Goal: Task Accomplishment & Management: Manage account settings

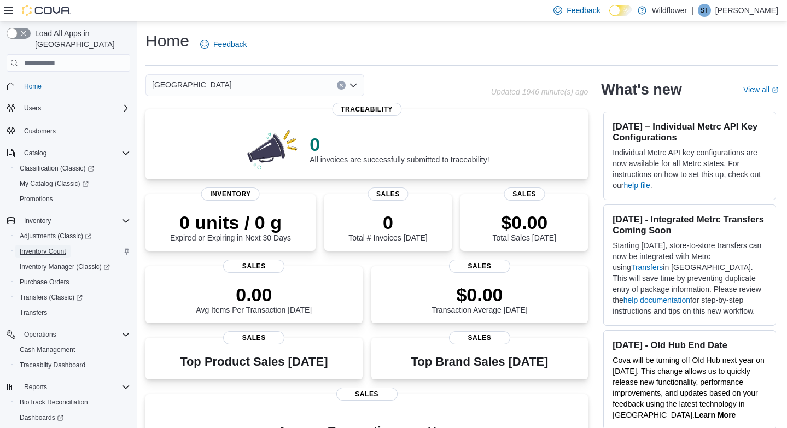
click at [43, 247] on span "Inventory Count" at bounding box center [43, 251] width 46 height 9
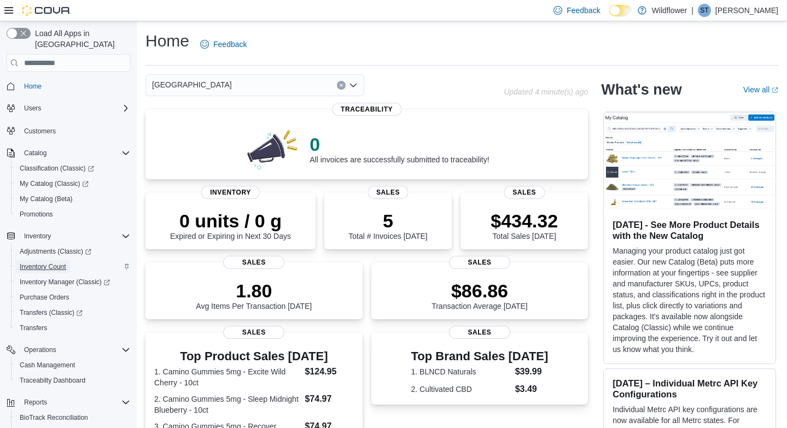
click at [35, 262] on span "Inventory Count" at bounding box center [43, 266] width 46 height 9
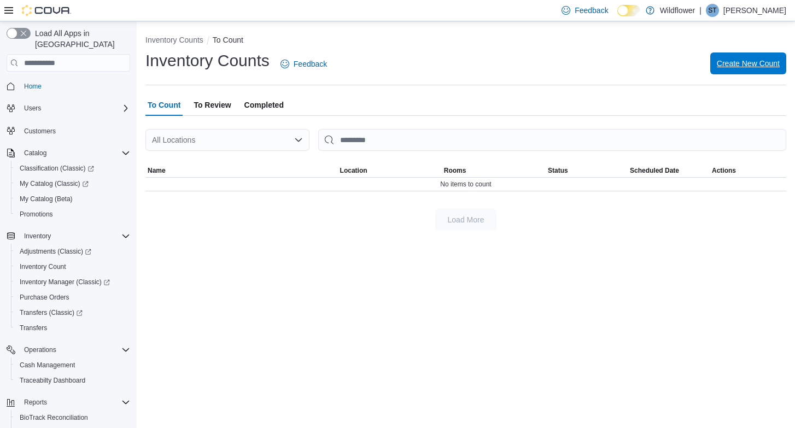
click at [728, 63] on span "Create New Count" at bounding box center [748, 63] width 63 height 11
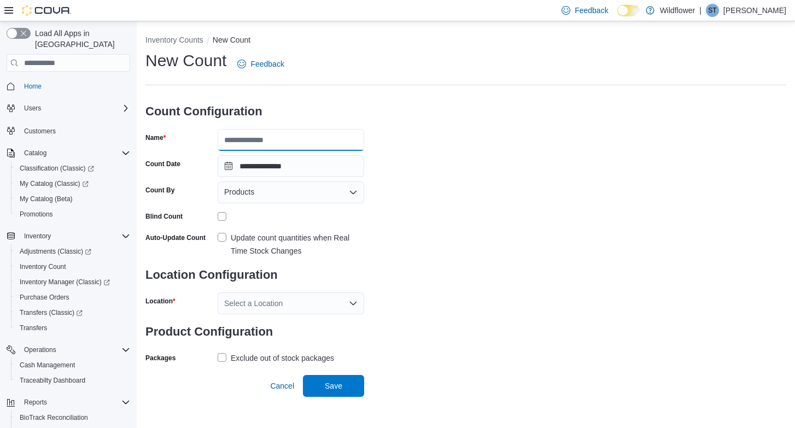
click at [266, 138] on input "Name" at bounding box center [291, 140] width 147 height 22
type input "**********"
click at [222, 236] on label "Update count quantities when Real Time Stock Changes" at bounding box center [291, 244] width 147 height 26
click at [351, 301] on icon "Open list of options" at bounding box center [353, 303] width 9 height 9
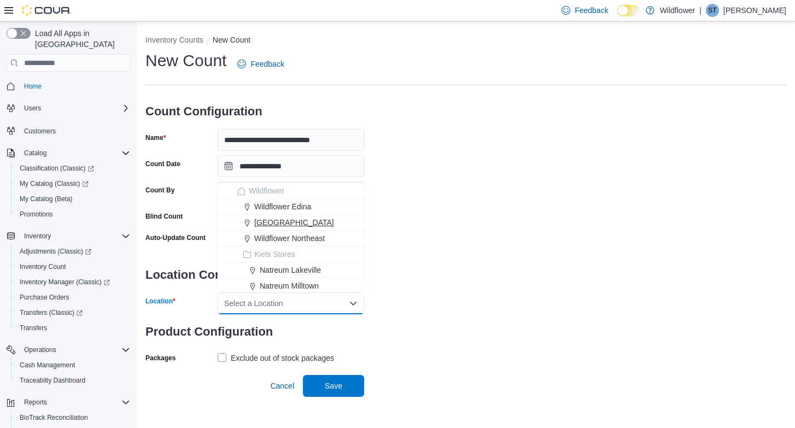
click at [342, 223] on div "[GEOGRAPHIC_DATA]" at bounding box center [297, 222] width 120 height 11
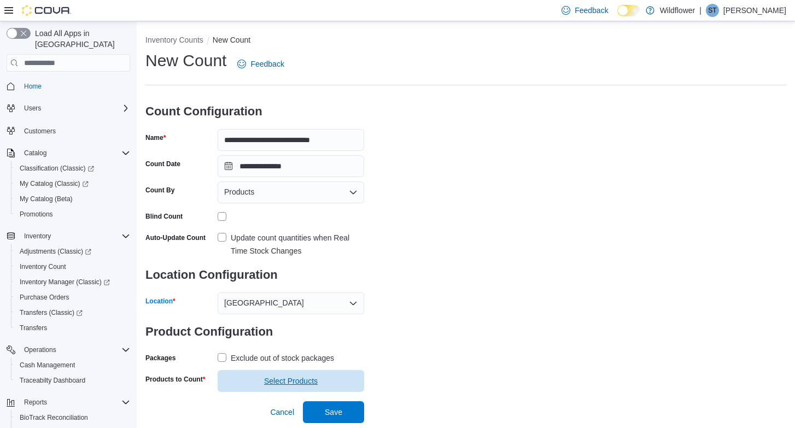
click at [301, 382] on span "Select Products" at bounding box center [291, 381] width 54 height 11
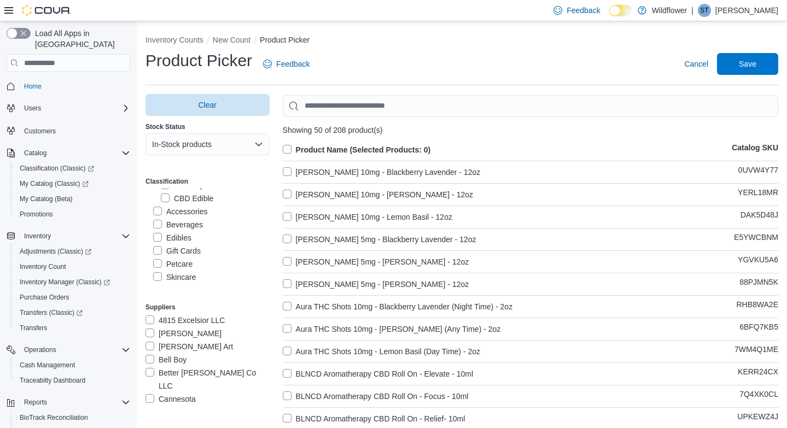
scroll to position [194, 0]
click at [160, 208] on label "Accessories" at bounding box center [180, 210] width 54 height 13
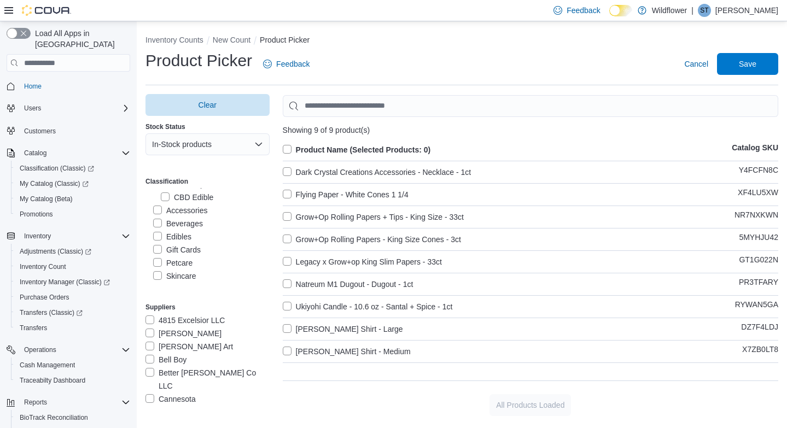
click at [159, 238] on label "Edibles" at bounding box center [172, 236] width 38 height 13
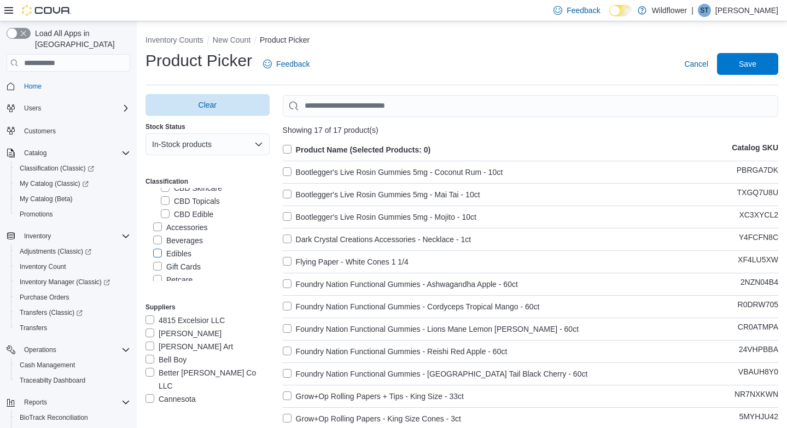
scroll to position [174, 0]
click at [160, 256] on label "Edibles" at bounding box center [172, 256] width 38 height 13
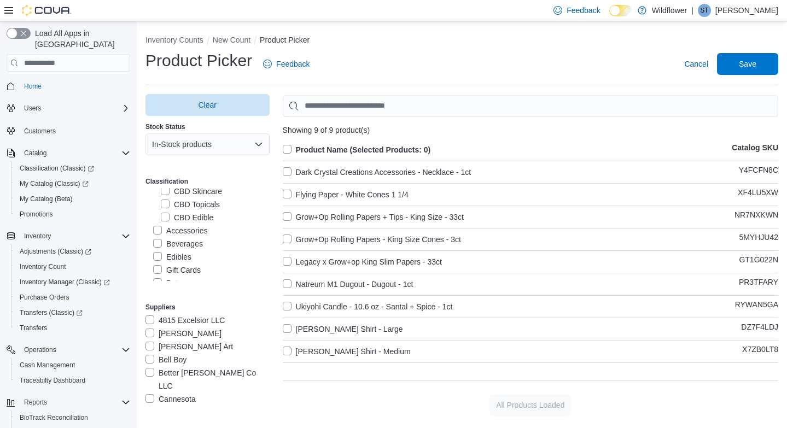
click at [159, 232] on label "Accessories" at bounding box center [180, 230] width 54 height 13
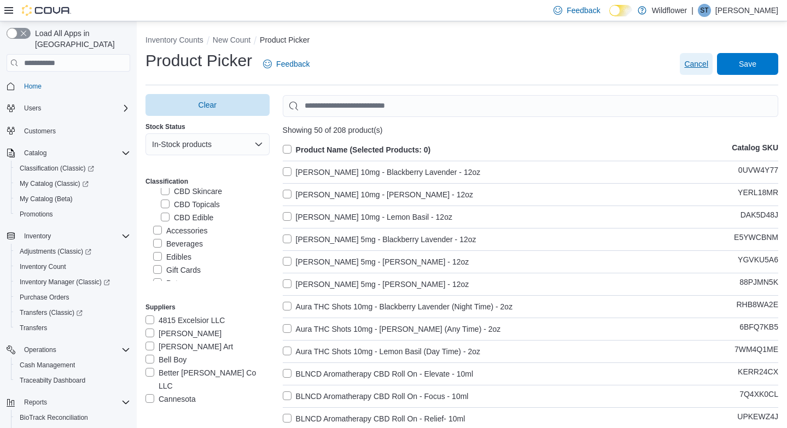
click at [699, 67] on span "Cancel" at bounding box center [696, 64] width 24 height 11
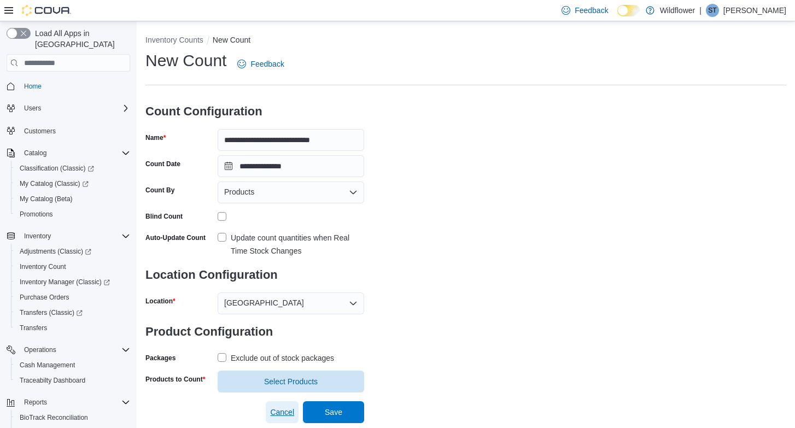
click at [278, 411] on span "Cancel" at bounding box center [282, 412] width 24 height 11
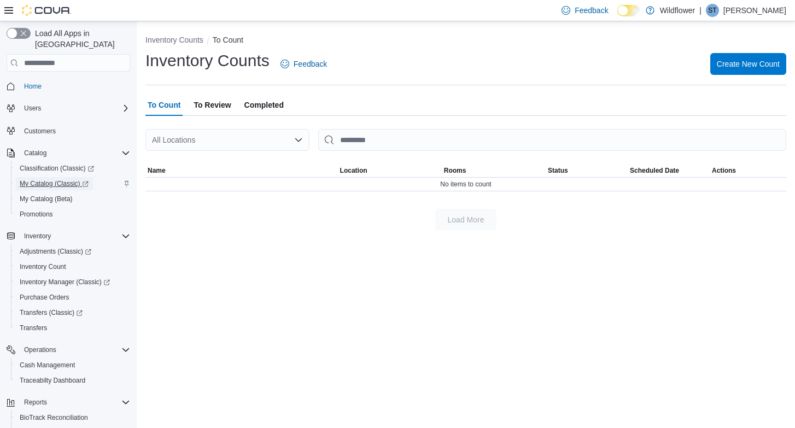
click at [44, 179] on span "My Catalog (Classic)" at bounding box center [54, 183] width 69 height 9
click at [55, 262] on span "Inventory Count" at bounding box center [43, 266] width 46 height 9
click at [722, 62] on span "Create New Count" at bounding box center [748, 63] width 63 height 11
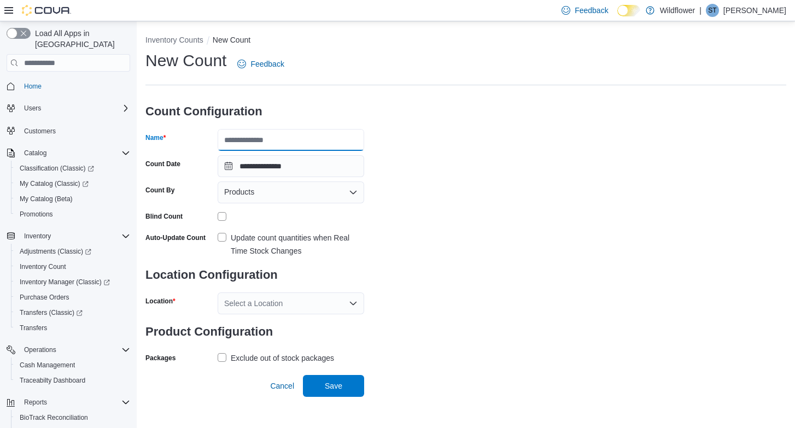
click at [308, 142] on input "Name" at bounding box center [291, 140] width 147 height 22
click at [580, 103] on div "**********" at bounding box center [465, 208] width 641 height 317
click at [279, 135] on input "Name" at bounding box center [291, 140] width 147 height 22
type input "**********"
click at [226, 237] on label "Update count quantities when Real Time Stock Changes" at bounding box center [291, 244] width 147 height 26
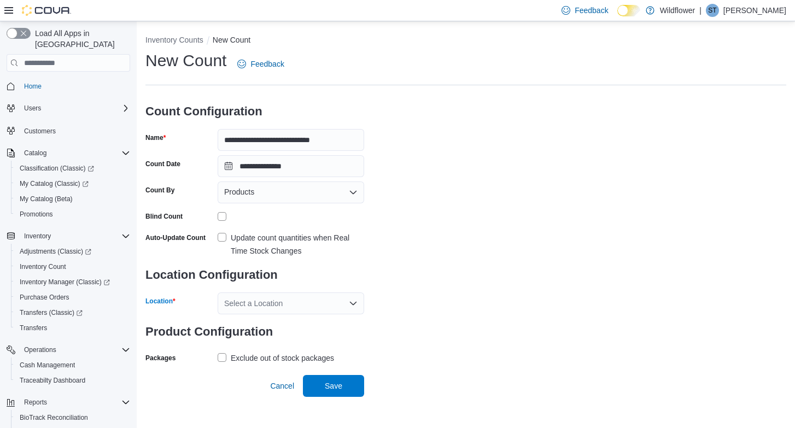
click at [353, 303] on icon "Open list of options" at bounding box center [353, 303] width 9 height 9
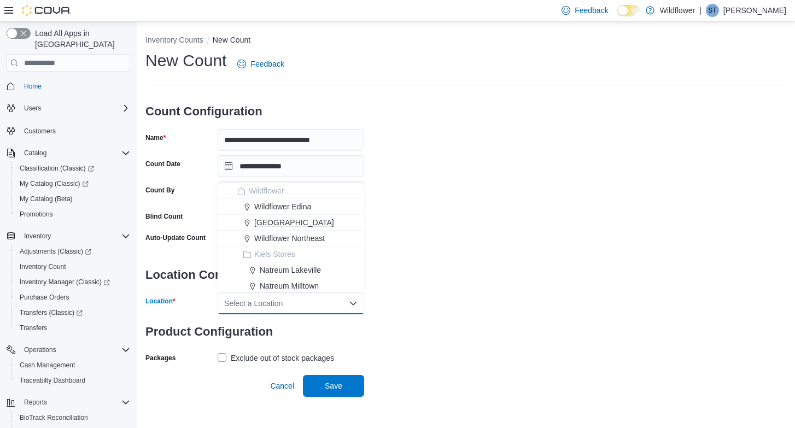
click at [334, 224] on div "[GEOGRAPHIC_DATA]" at bounding box center [297, 222] width 120 height 11
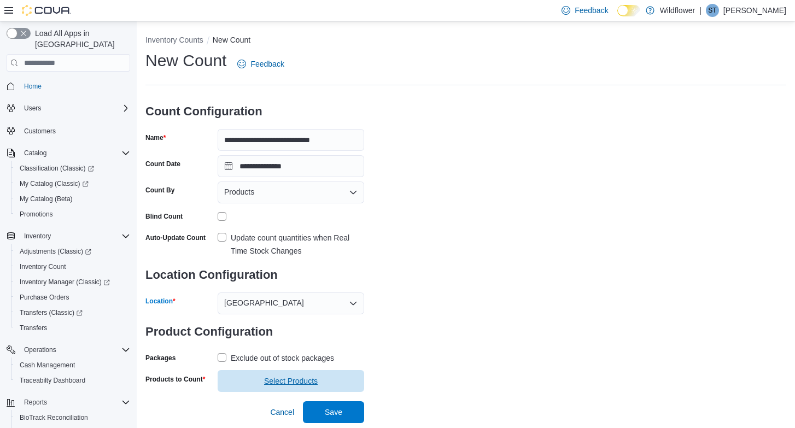
click at [308, 376] on span "Select Products" at bounding box center [291, 381] width 54 height 11
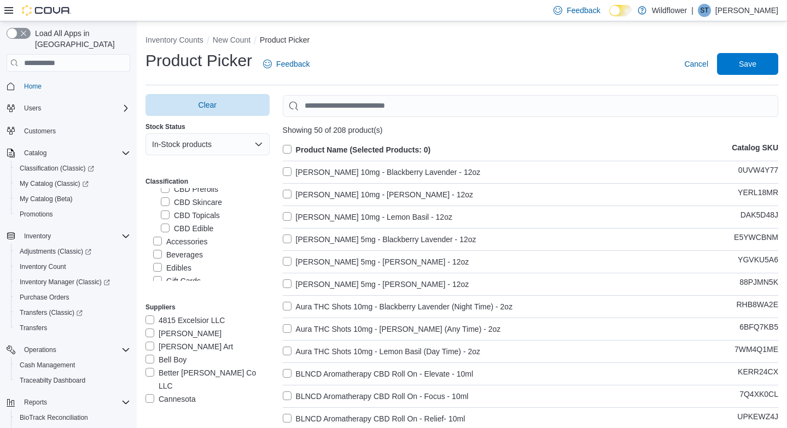
scroll to position [165, 0]
click at [155, 264] on label "Edibles" at bounding box center [172, 265] width 38 height 13
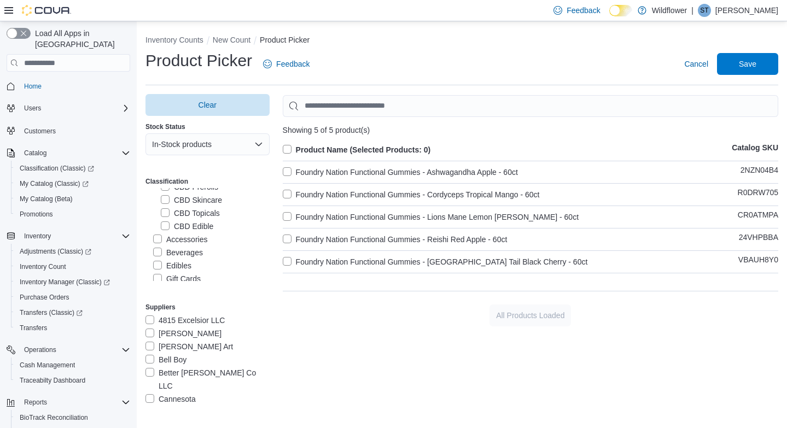
click at [157, 238] on label "Accessories" at bounding box center [180, 239] width 54 height 13
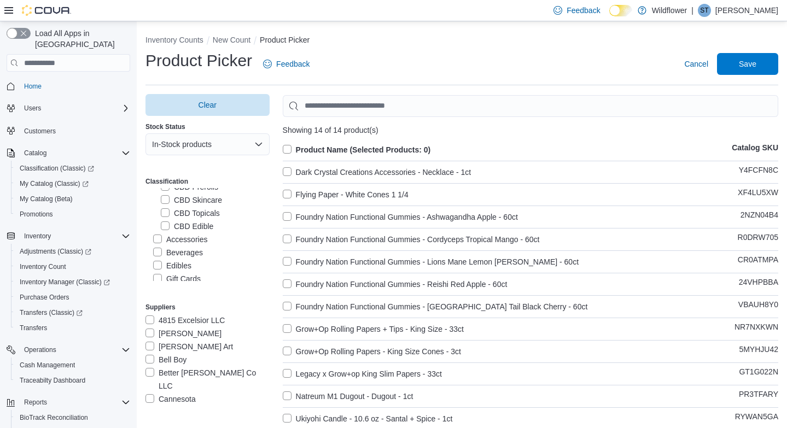
click at [291, 146] on label "Product Name (Selected Products: 0)" at bounding box center [357, 149] width 148 height 13
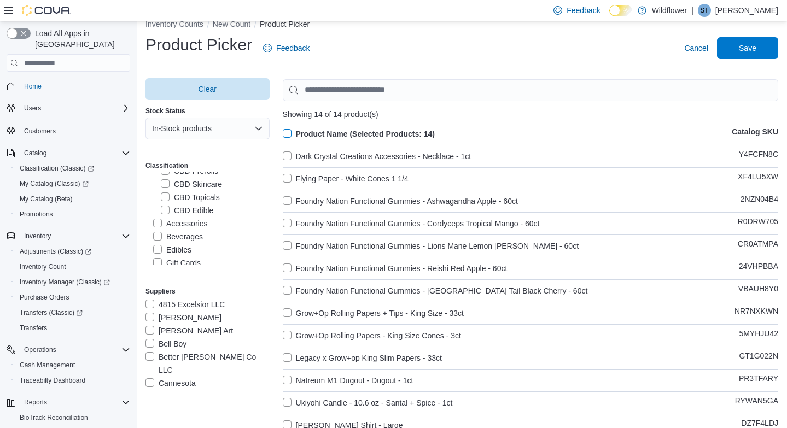
scroll to position [0, 0]
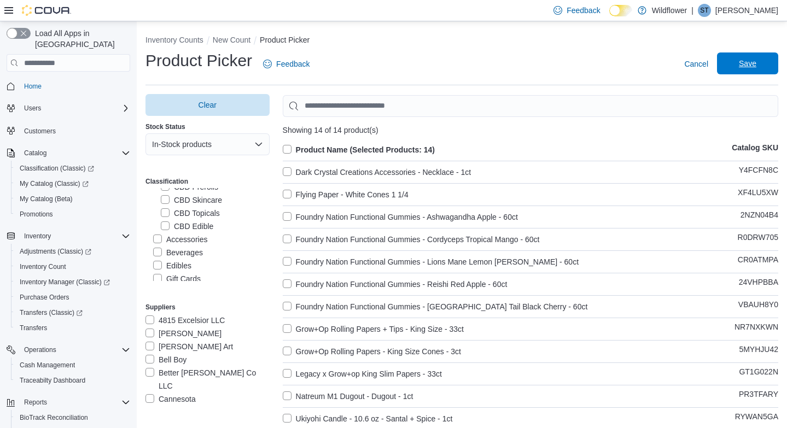
click at [759, 55] on span "Save" at bounding box center [747, 63] width 48 height 22
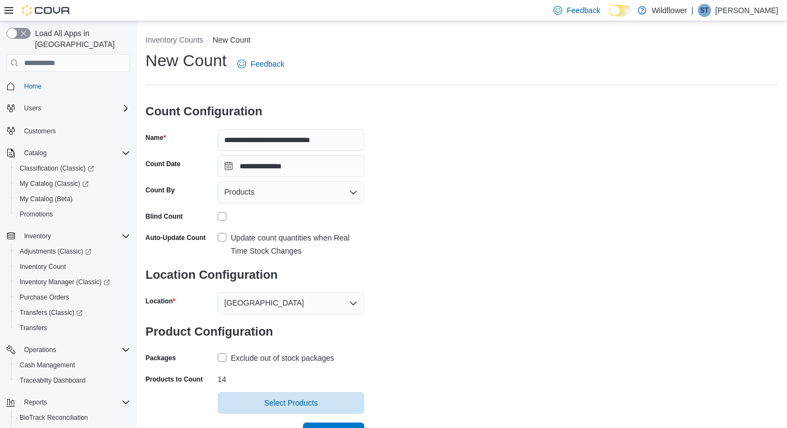
scroll to position [16, 0]
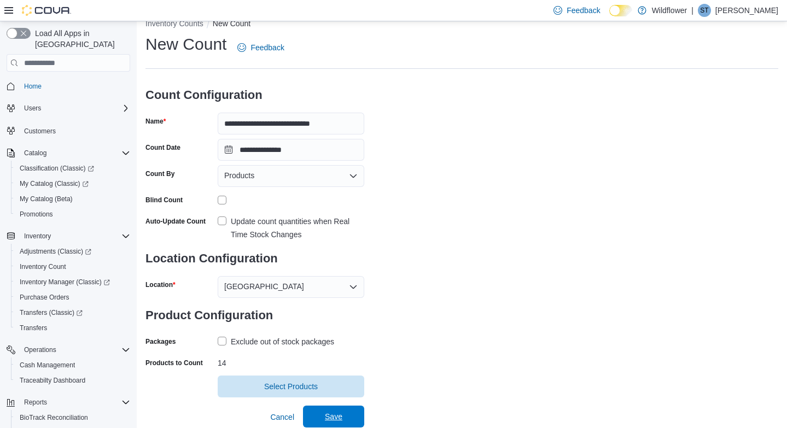
click at [330, 415] on span "Save" at bounding box center [333, 416] width 17 height 11
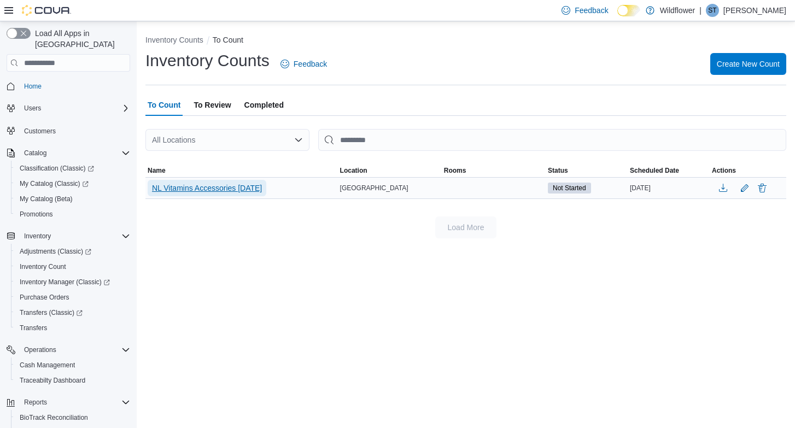
click at [246, 188] on span "NL Vitamins Accessories [DATE]" at bounding box center [207, 188] width 110 height 11
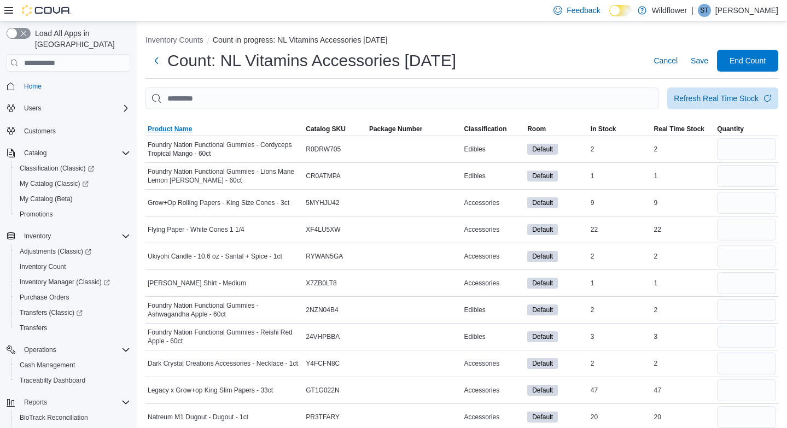
click at [182, 129] on span "Product Name" at bounding box center [170, 129] width 44 height 9
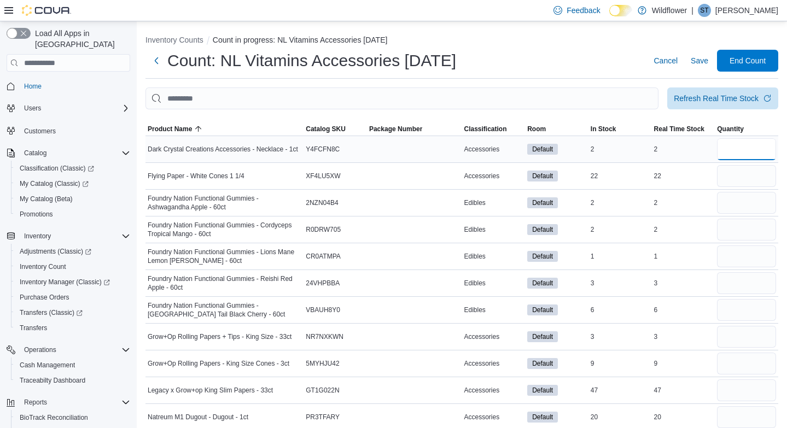
click at [750, 148] on input "number" at bounding box center [746, 149] width 59 height 22
type input "*"
type input "**"
type input "*"
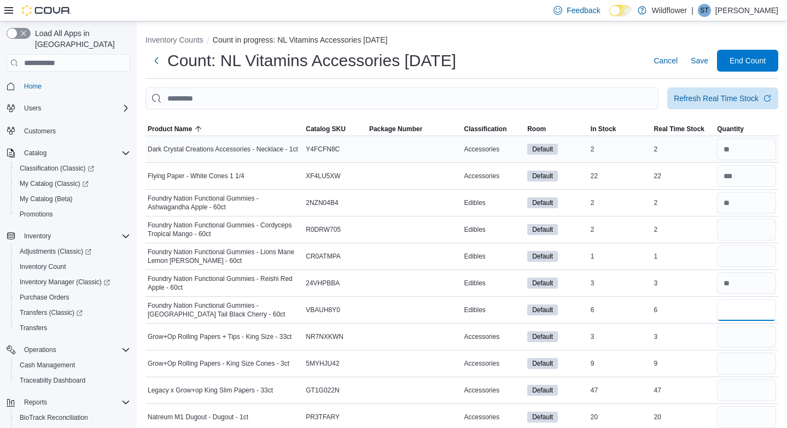
type input "*"
type input "**"
type input "*"
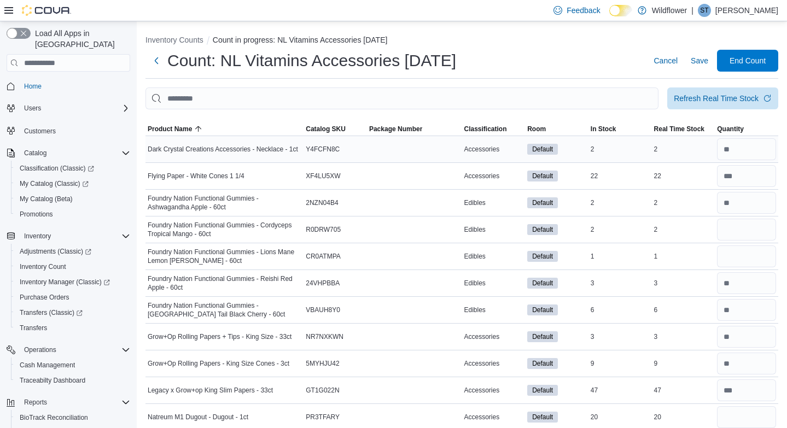
scroll to position [91, 0]
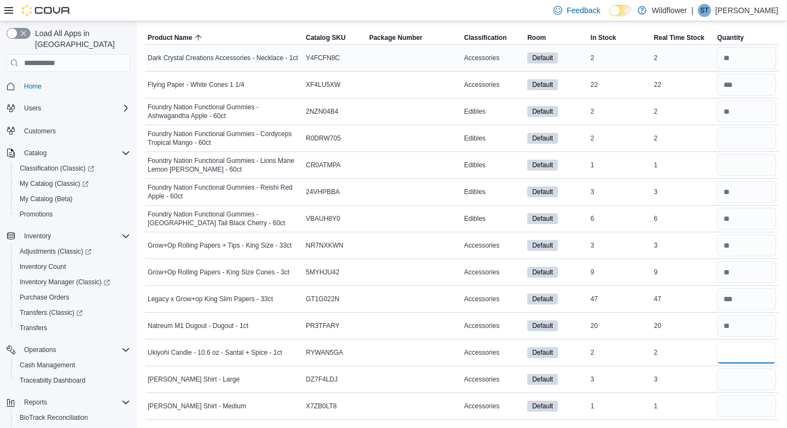
type input "*"
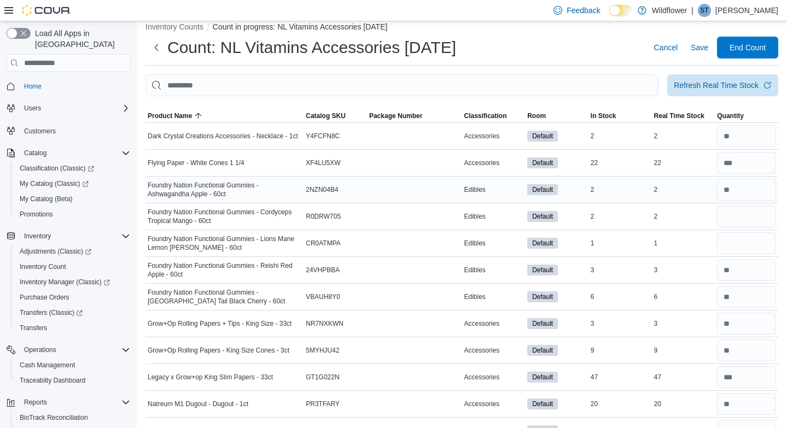
scroll to position [0, 0]
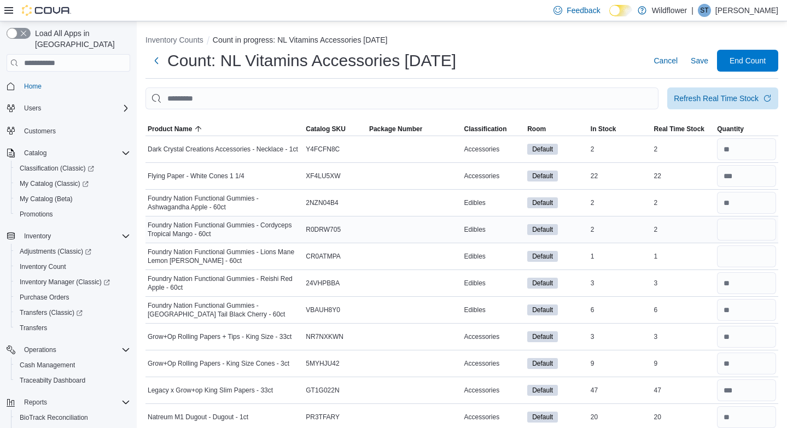
type input "*"
click at [743, 231] on input "number" at bounding box center [746, 230] width 59 height 22
type input "*"
click at [740, 311] on input "number" at bounding box center [746, 310] width 59 height 22
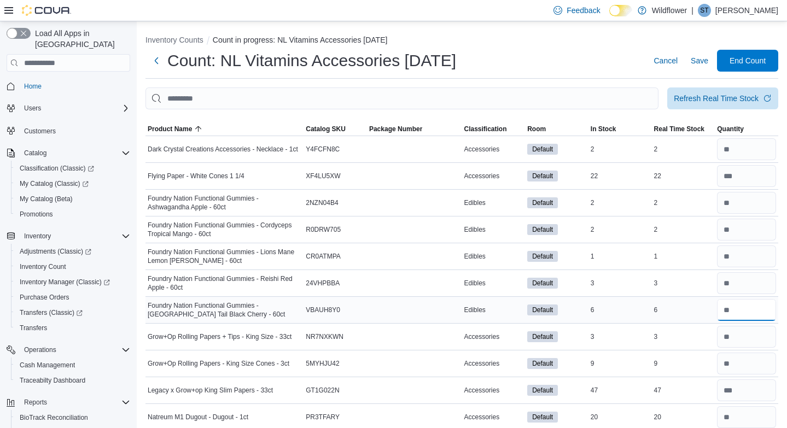
type input "*"
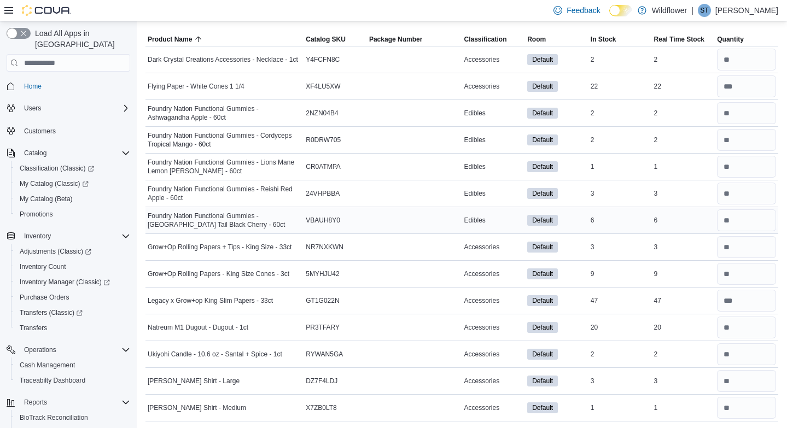
scroll to position [91, 0]
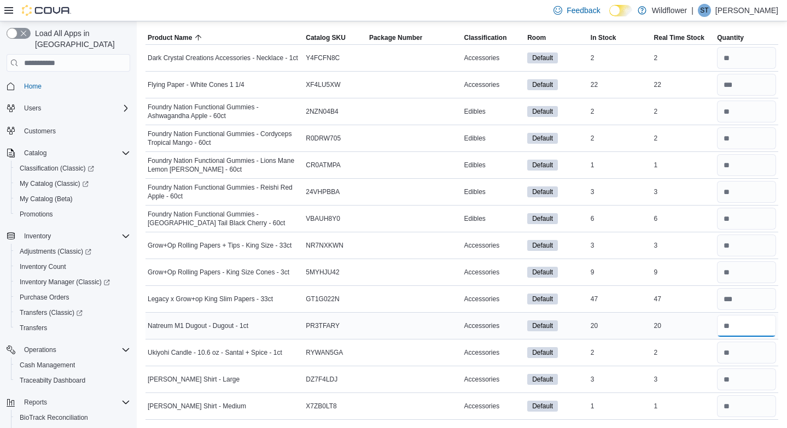
click at [748, 330] on input "number" at bounding box center [746, 326] width 59 height 22
type input "**"
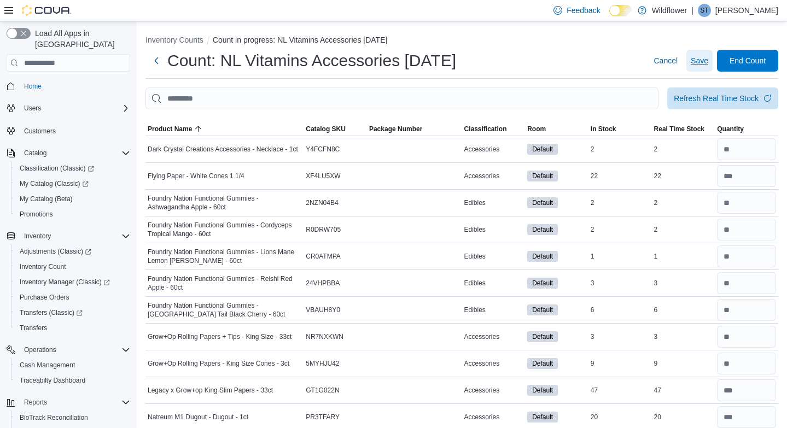
click at [707, 63] on span "Save" at bounding box center [699, 60] width 17 height 11
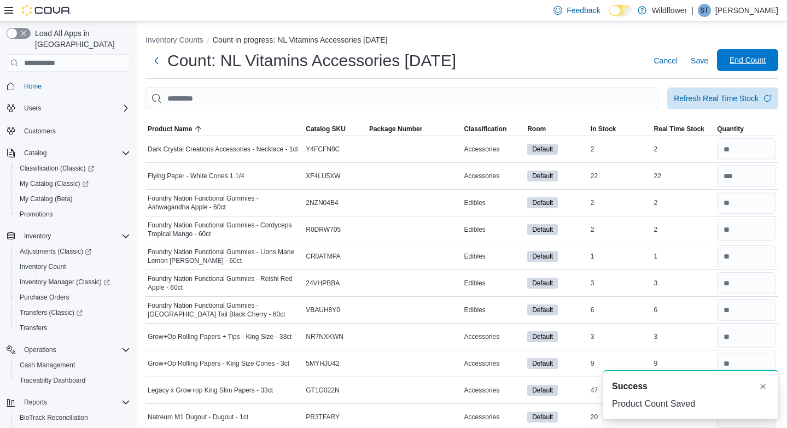
click at [752, 66] on span "End Count" at bounding box center [747, 60] width 48 height 22
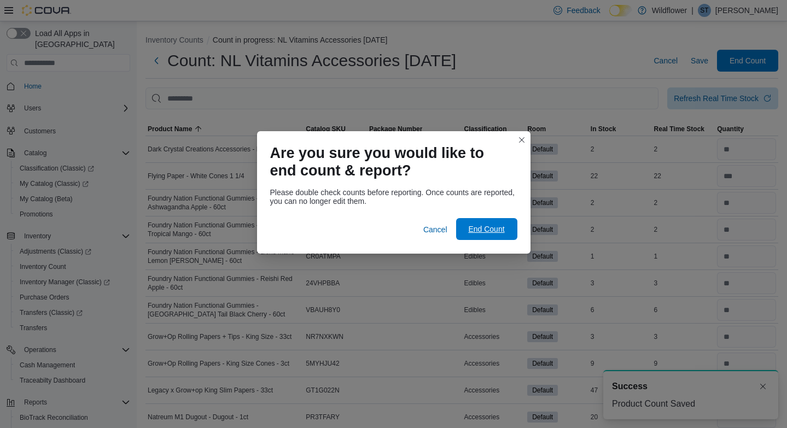
click at [483, 221] on span "End Count" at bounding box center [487, 229] width 48 height 22
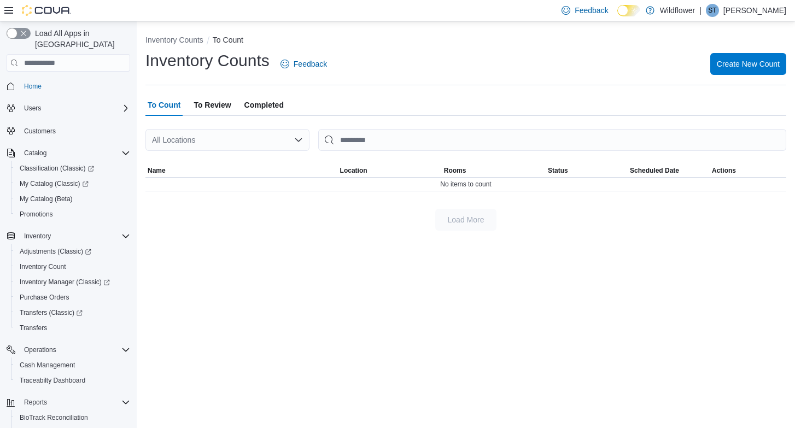
click at [217, 102] on span "To Review" at bounding box center [212, 105] width 37 height 22
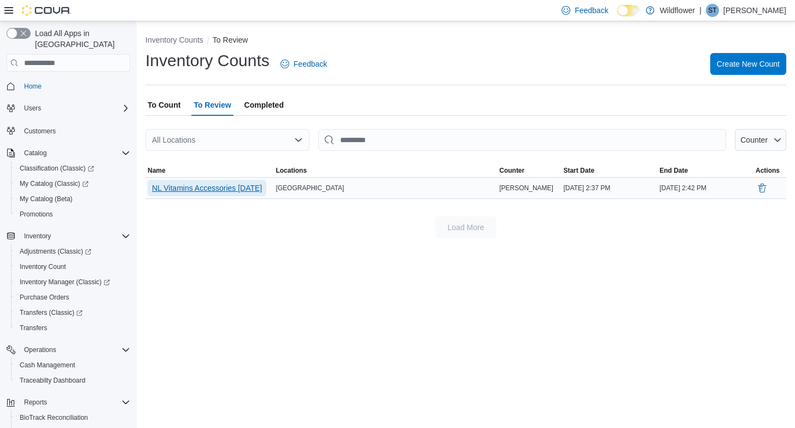
click at [207, 187] on span "NL Vitamins Accessories [DATE]" at bounding box center [207, 188] width 110 height 11
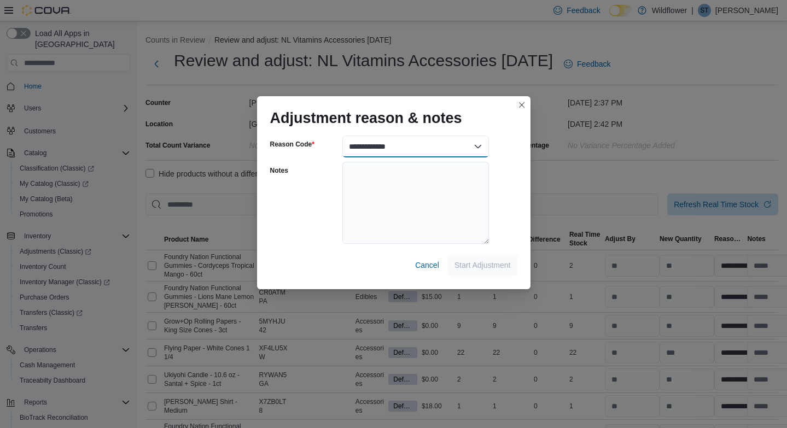
click at [477, 148] on select "**********" at bounding box center [415, 147] width 147 height 22
select select "**********"
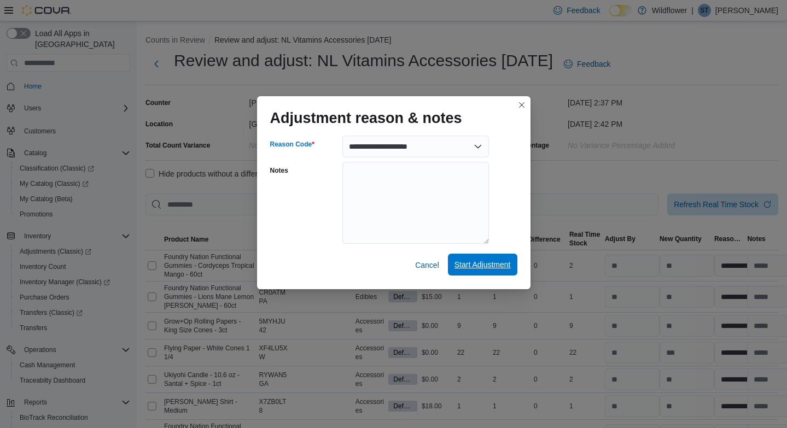
click at [471, 266] on span "Start Adjustment" at bounding box center [482, 264] width 56 height 11
select select "**********"
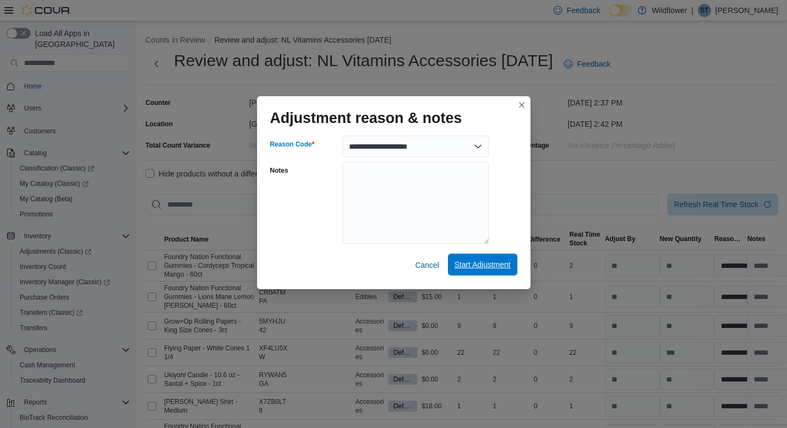
select select "**********"
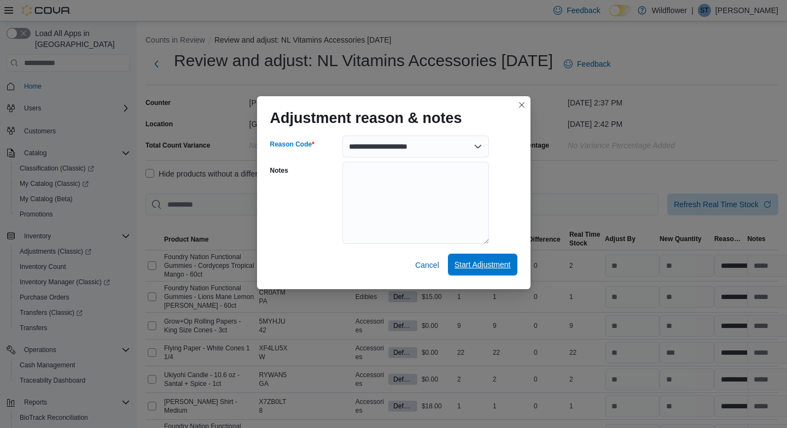
select select "**********"
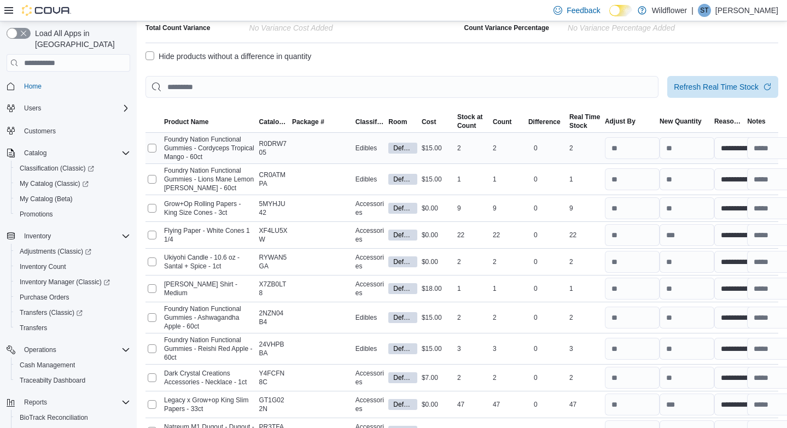
scroll to position [259, 0]
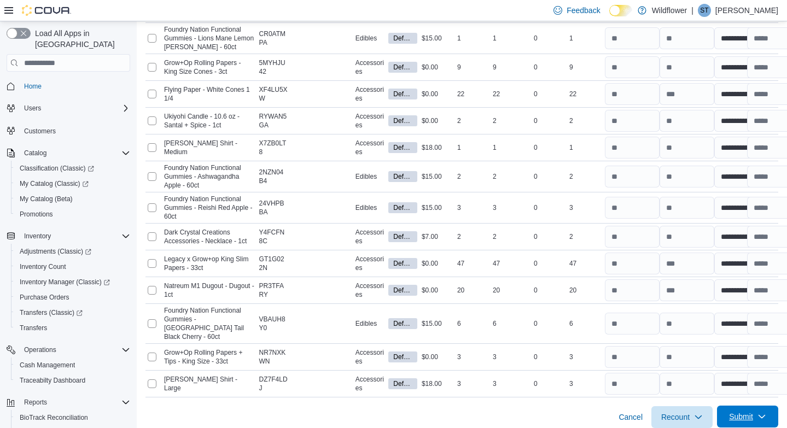
click at [746, 411] on span "Submit" at bounding box center [741, 416] width 24 height 11
click at [723, 362] on span "Submit Adjustments" at bounding box center [706, 359] width 68 height 11
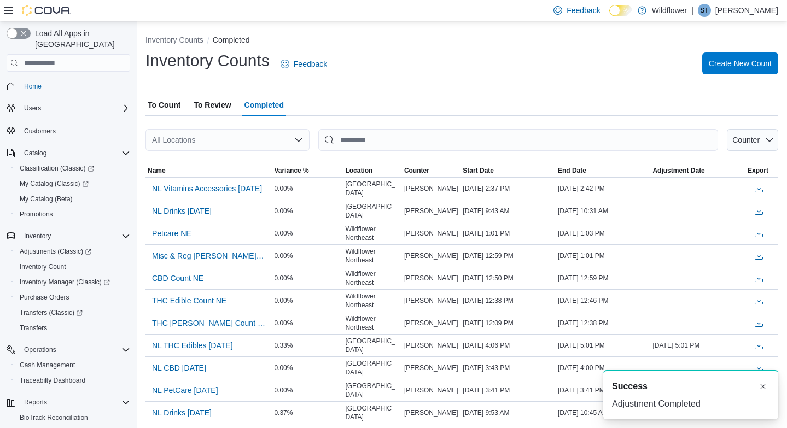
click at [731, 58] on span "Create New Count" at bounding box center [740, 63] width 63 height 22
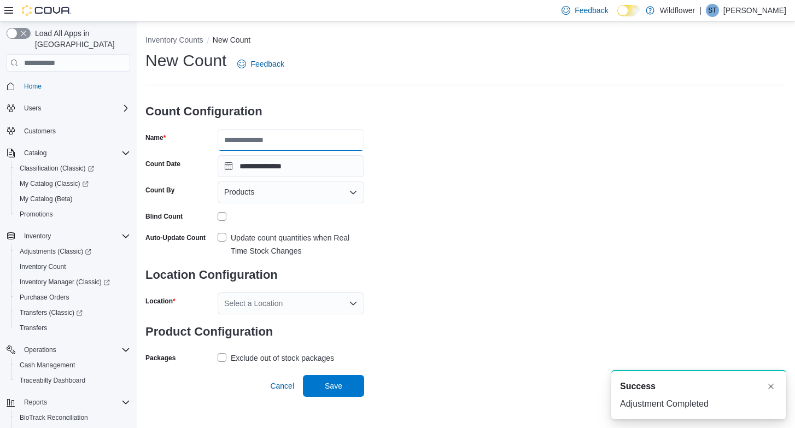
click at [359, 137] on input "Name" at bounding box center [291, 140] width 147 height 22
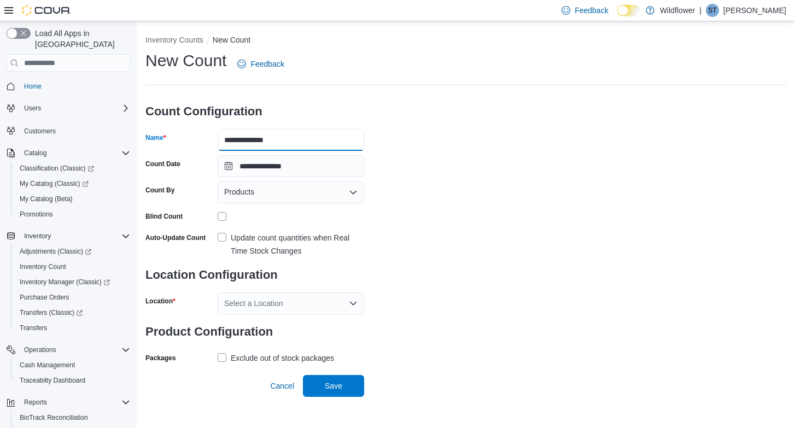
type input "**********"
click at [223, 235] on label "Update count quantities when Real Time Stock Changes" at bounding box center [291, 244] width 147 height 26
click at [353, 304] on icon "Open list of options" at bounding box center [353, 303] width 7 height 3
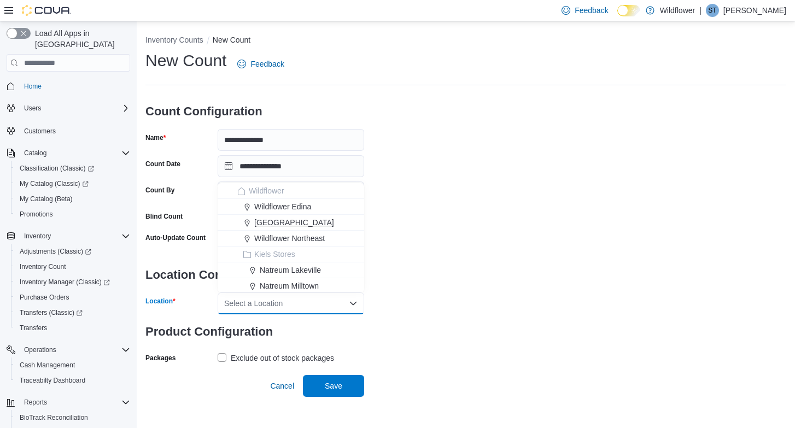
click at [337, 220] on div "[GEOGRAPHIC_DATA]" at bounding box center [297, 222] width 120 height 11
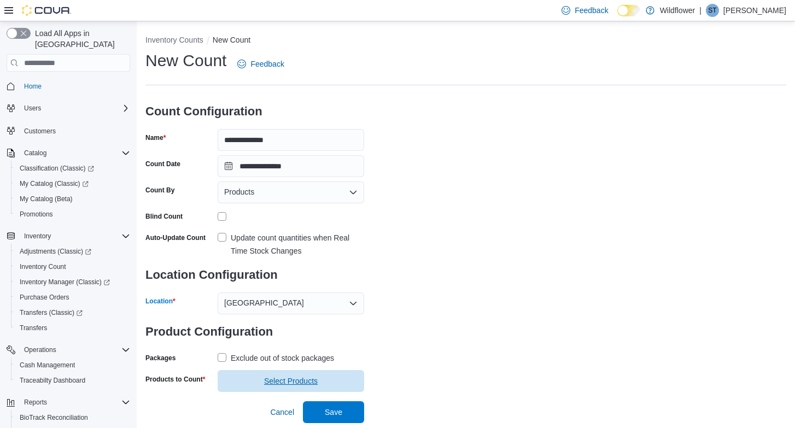
click at [310, 381] on span "Select Products" at bounding box center [291, 381] width 54 height 11
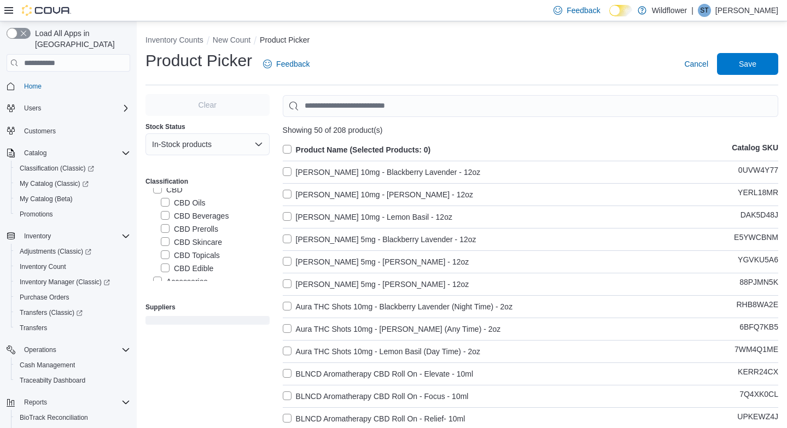
scroll to position [127, 0]
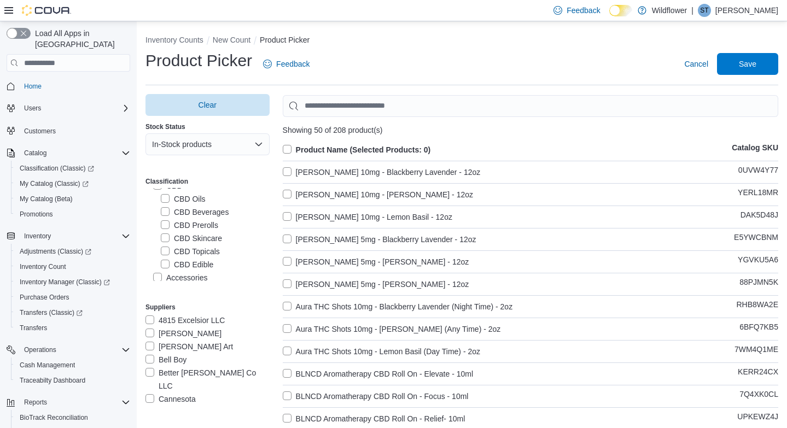
click at [162, 196] on label "CBD Oils" at bounding box center [183, 198] width 45 height 13
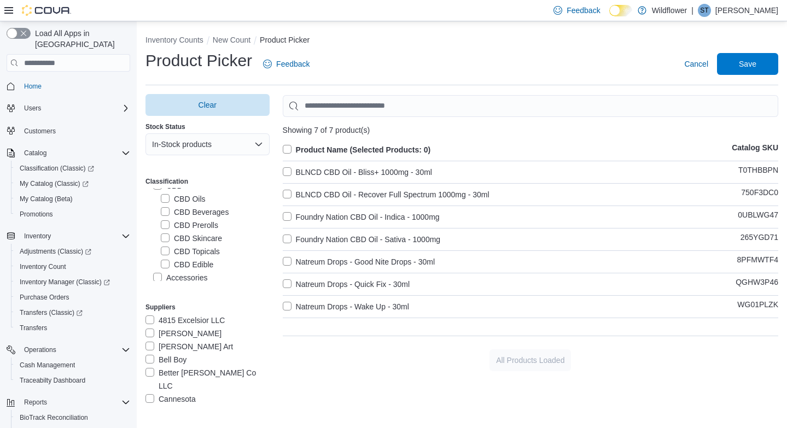
click at [164, 226] on label "CBD Prerolls" at bounding box center [189, 225] width 57 height 13
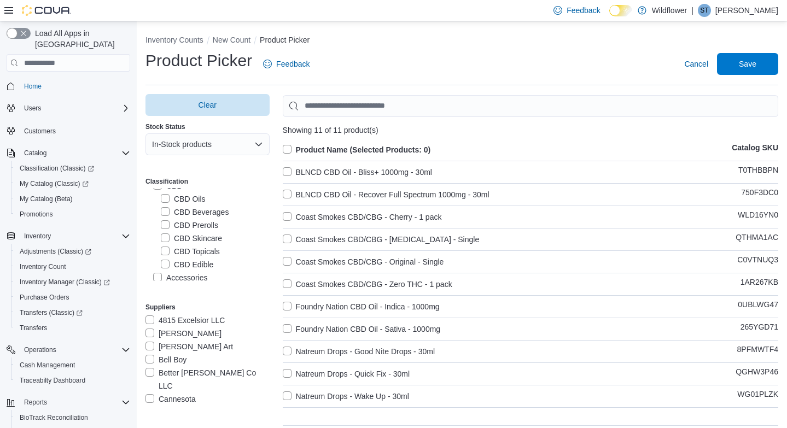
click at [164, 236] on label "CBD Skincare" at bounding box center [191, 238] width 61 height 13
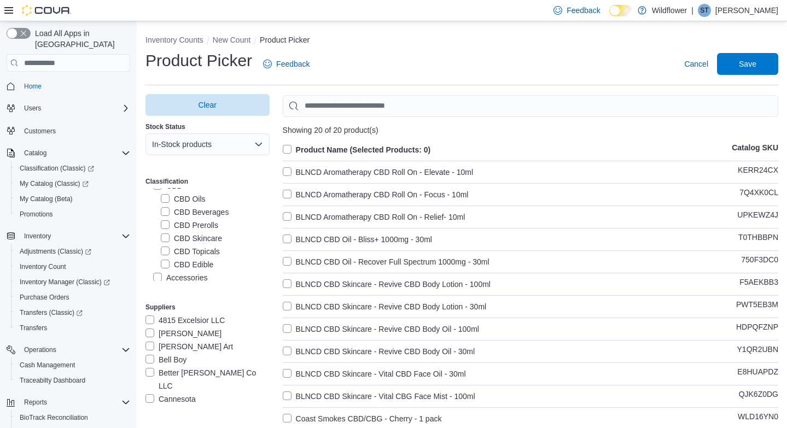
click at [165, 247] on label "CBD Topicals" at bounding box center [190, 251] width 59 height 13
click at [164, 261] on label "CBD Edible" at bounding box center [187, 264] width 52 height 13
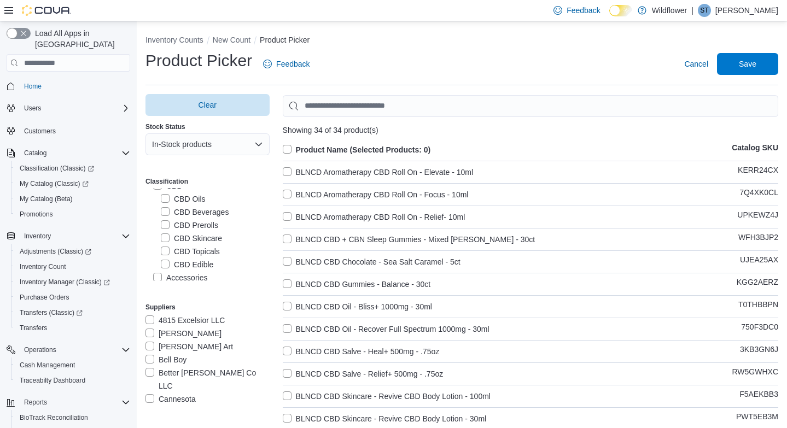
click at [285, 148] on label "Product Name (Selected Products: 0)" at bounding box center [357, 149] width 148 height 13
click at [744, 68] on span "Save" at bounding box center [747, 63] width 48 height 22
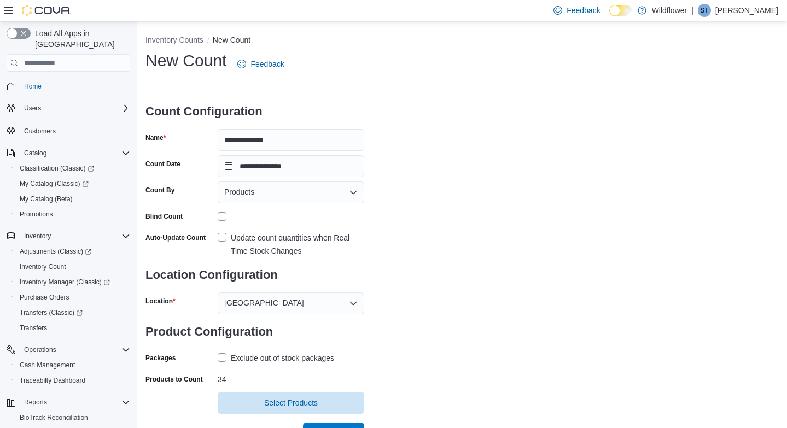
scroll to position [16, 0]
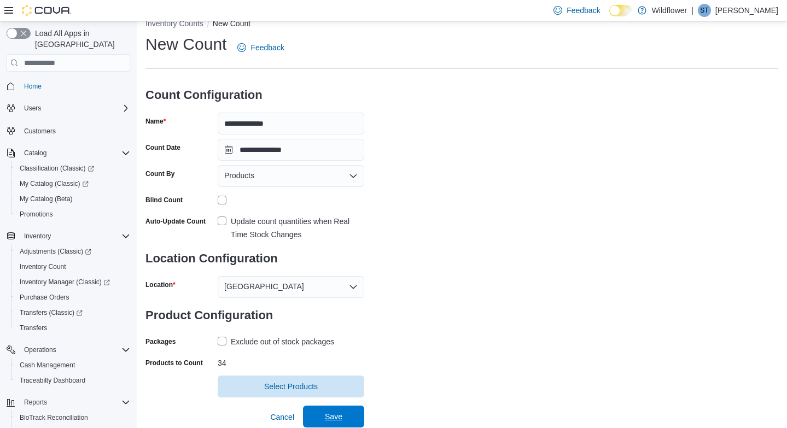
click at [334, 412] on span "Save" at bounding box center [333, 416] width 17 height 11
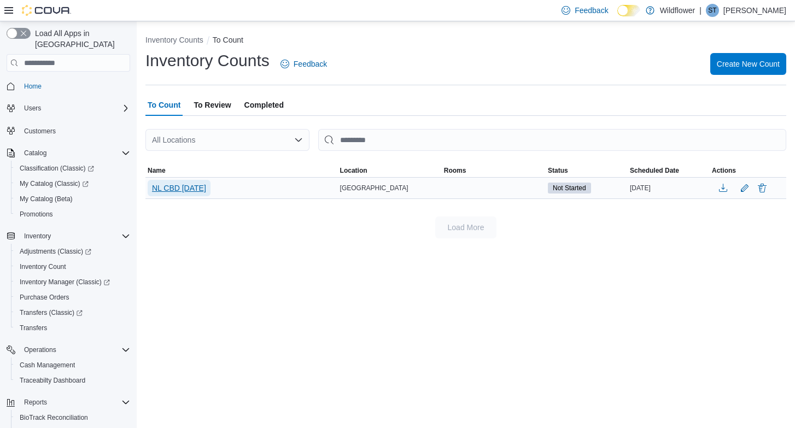
click at [202, 188] on span "NL CBD [DATE]" at bounding box center [179, 188] width 54 height 11
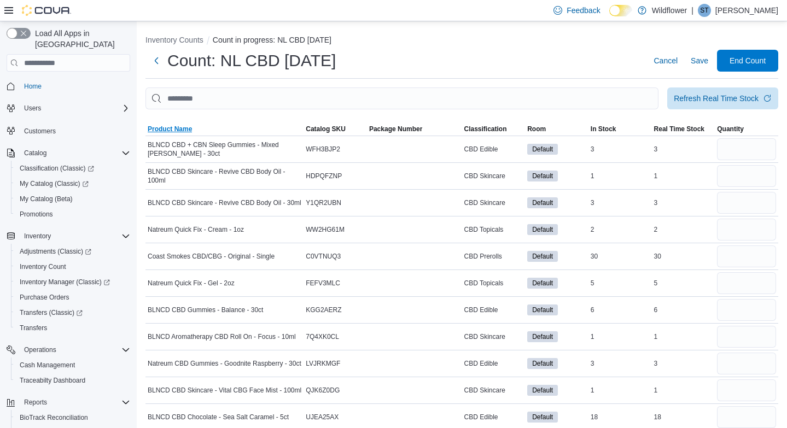
click at [170, 131] on span "Product Name" at bounding box center [170, 129] width 44 height 9
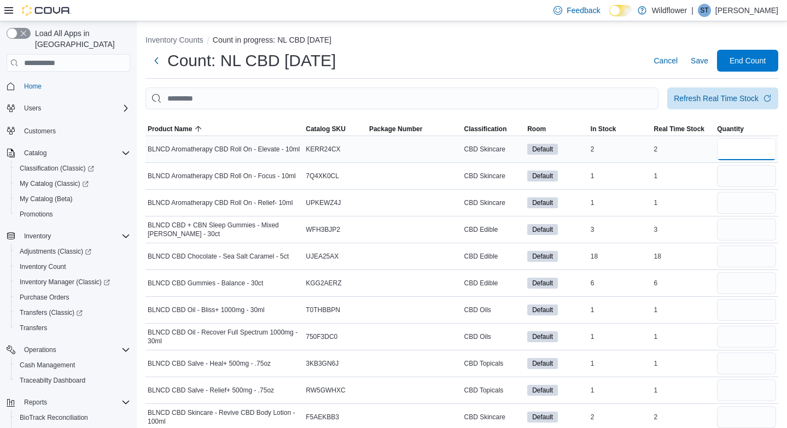
click at [769, 152] on input "number" at bounding box center [746, 149] width 59 height 22
type input "*"
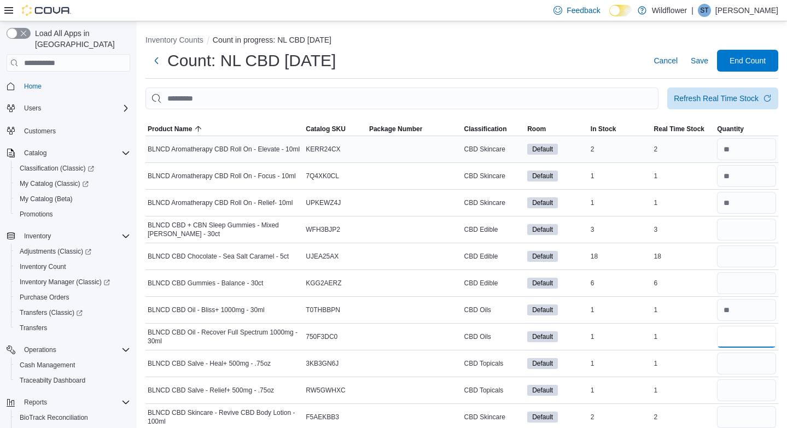
type input "*"
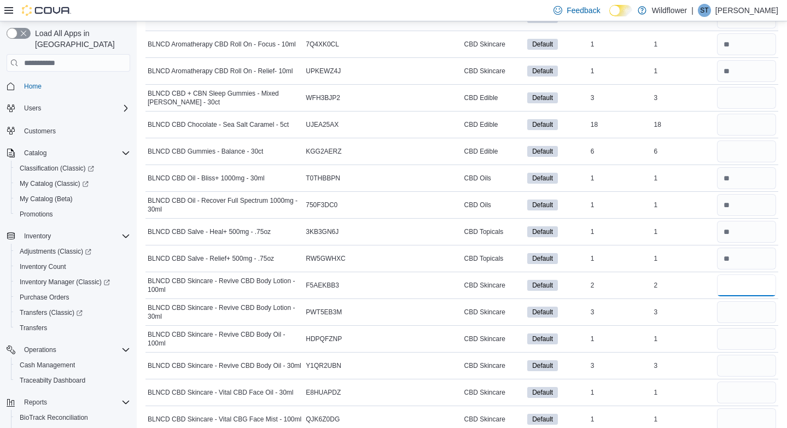
scroll to position [132, 0]
type input "*"
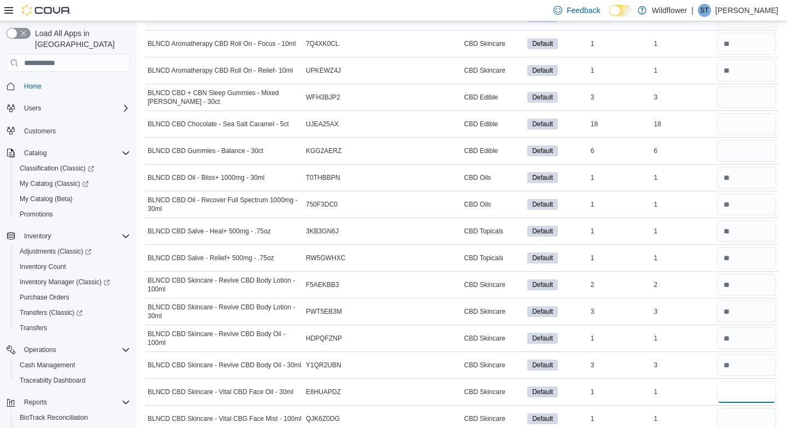
type input "*"
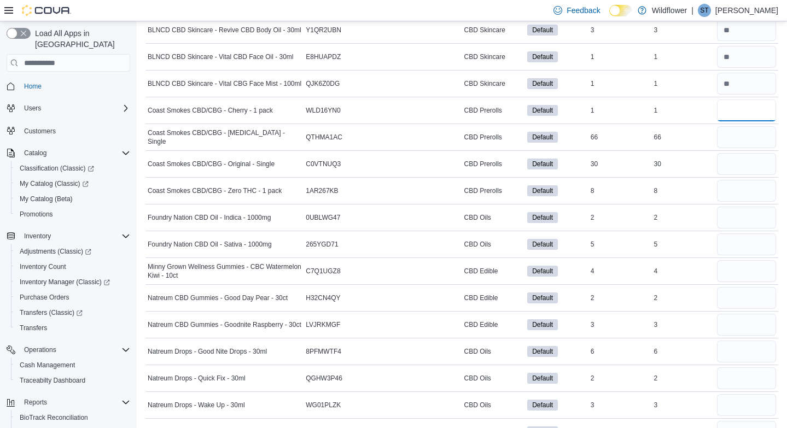
scroll to position [471, 0]
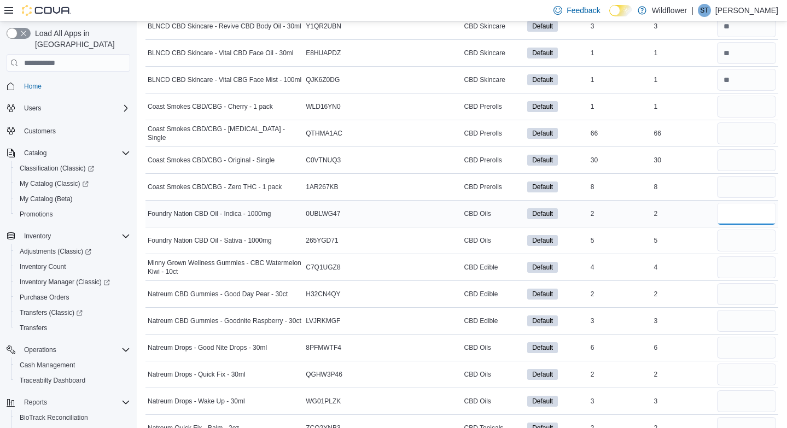
click at [775, 218] on input "number" at bounding box center [746, 214] width 59 height 22
type input "*"
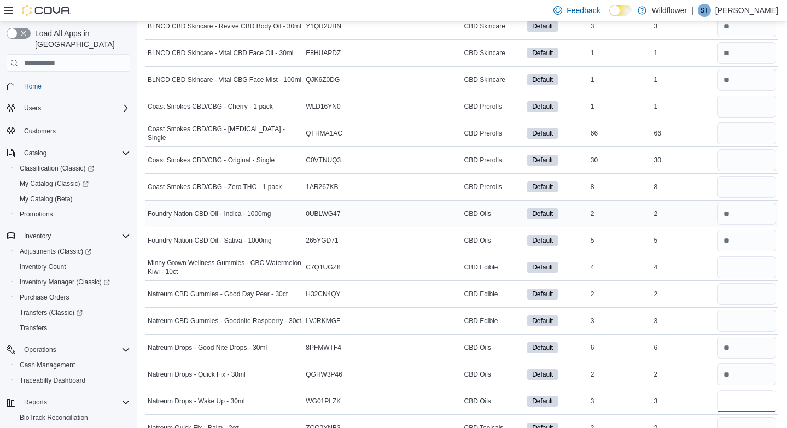
type input "*"
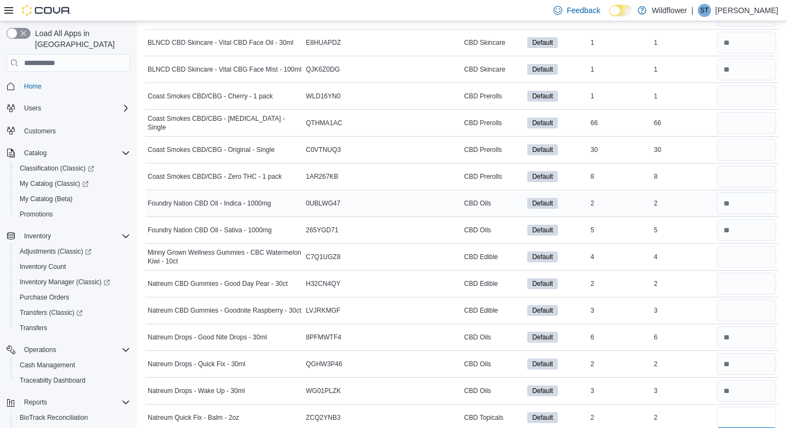
type input "*"
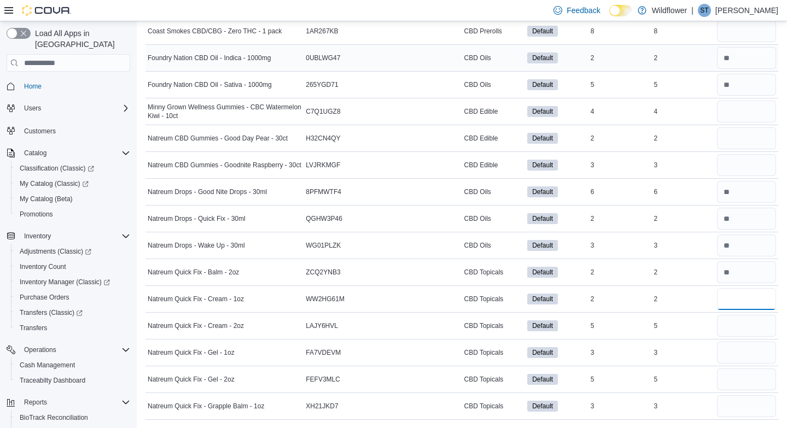
type input "*"
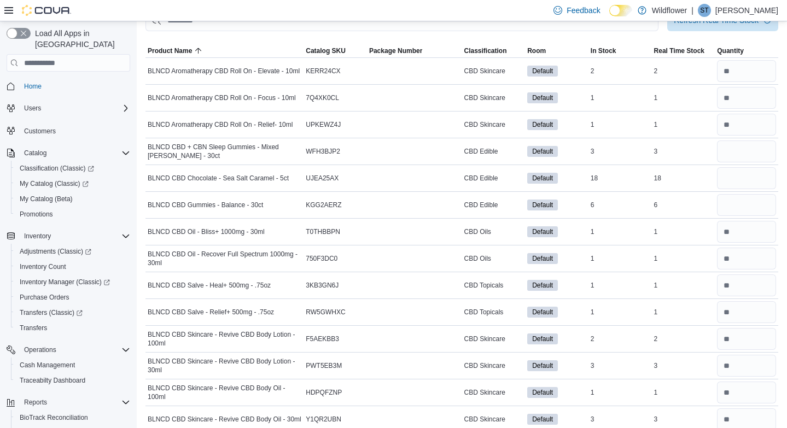
scroll to position [78, 0]
type input "*"
click at [749, 155] on input "number" at bounding box center [746, 152] width 59 height 22
type input "*"
type input "**"
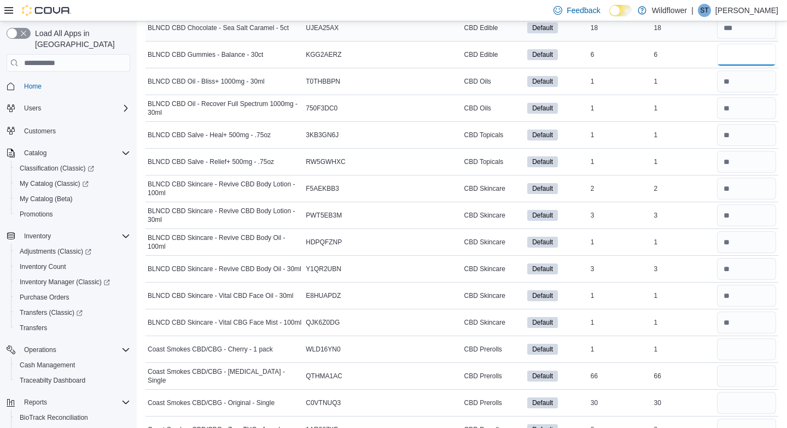
scroll to position [229, 0]
type input "*"
click at [743, 352] on input "number" at bounding box center [746, 349] width 59 height 22
type input "*"
type input "**"
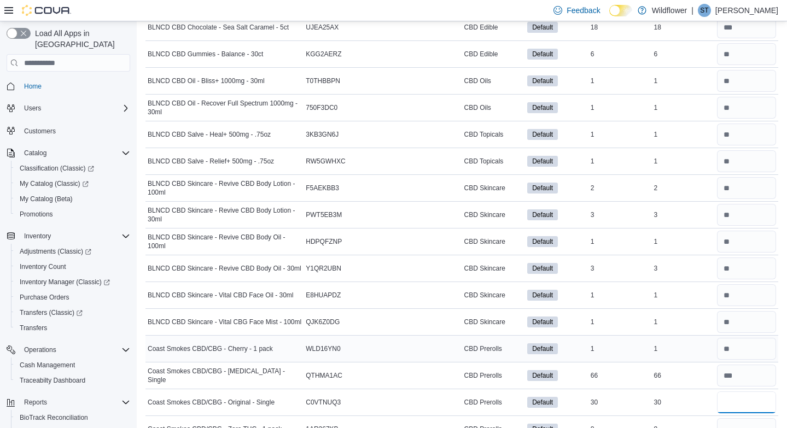
type input "**"
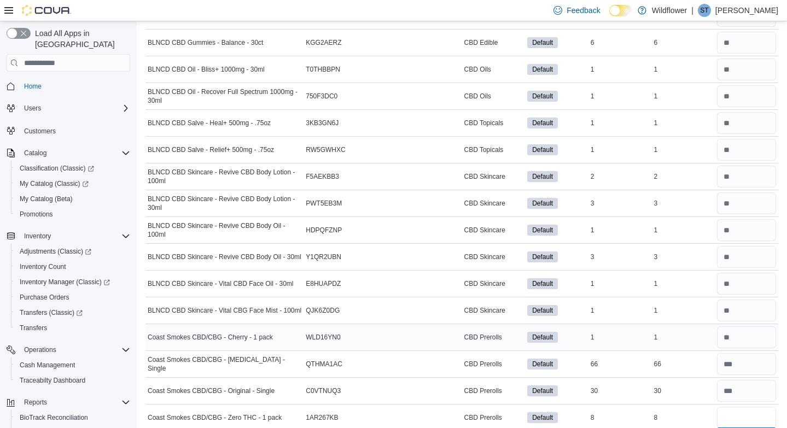
type input "*"
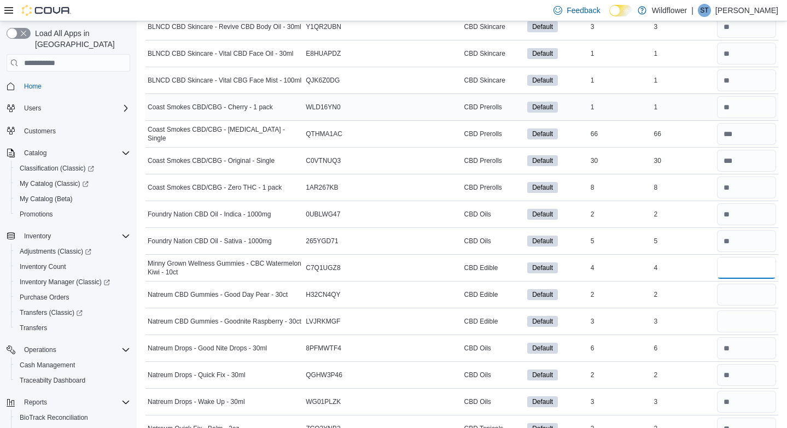
type input "*"
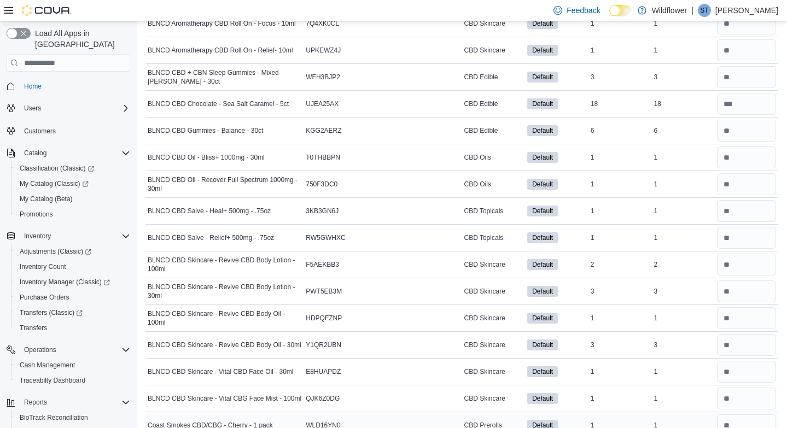
scroll to position [0, 0]
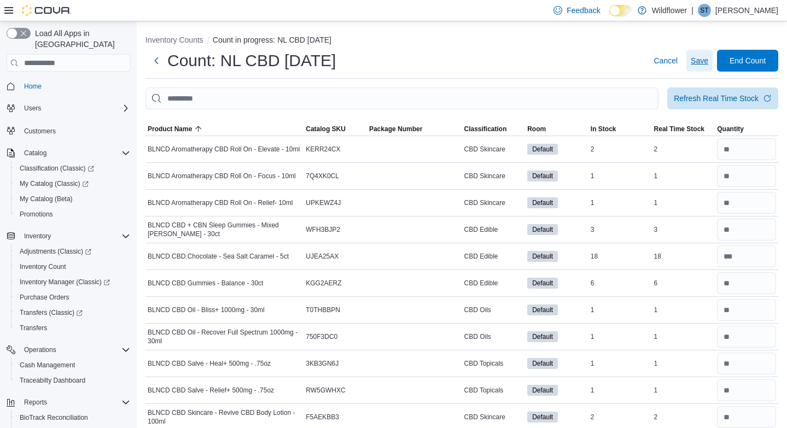
click at [708, 65] on span "Save" at bounding box center [699, 60] width 17 height 11
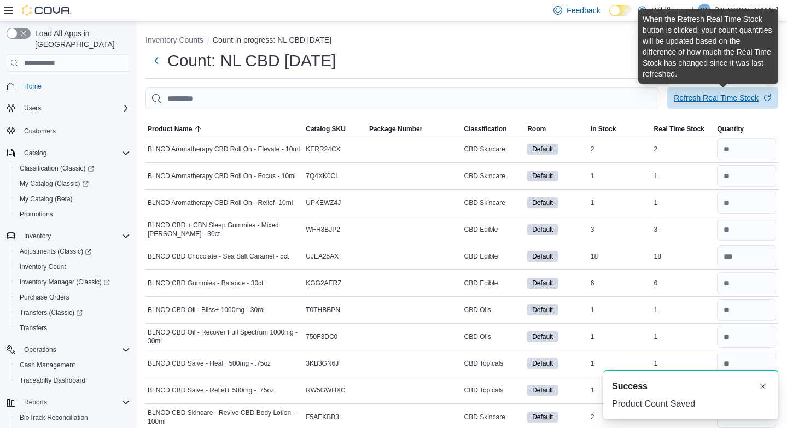
click at [710, 100] on div "Refresh Real Time Stock" at bounding box center [716, 97] width 85 height 11
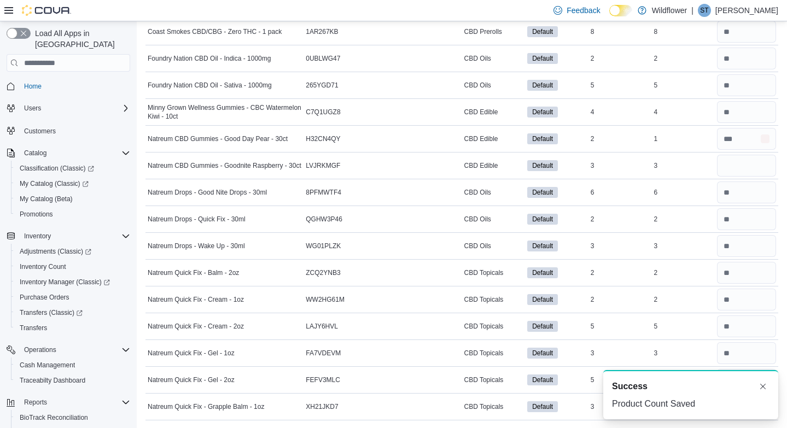
scroll to position [627, 0]
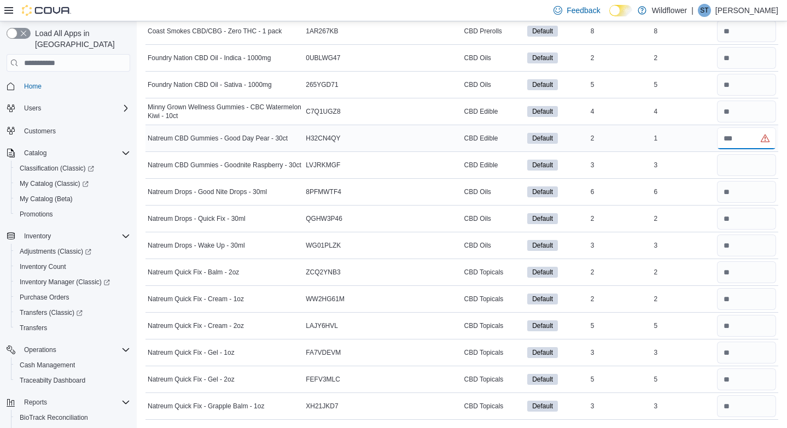
click at [750, 140] on input "number" at bounding box center [746, 138] width 59 height 22
type input "*"
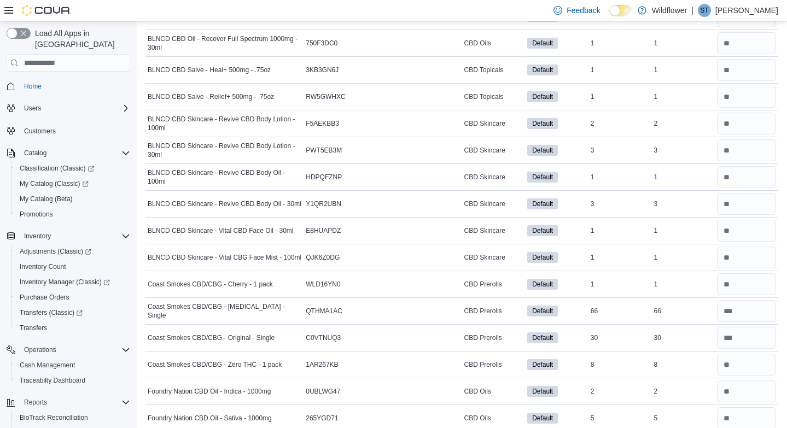
scroll to position [0, 0]
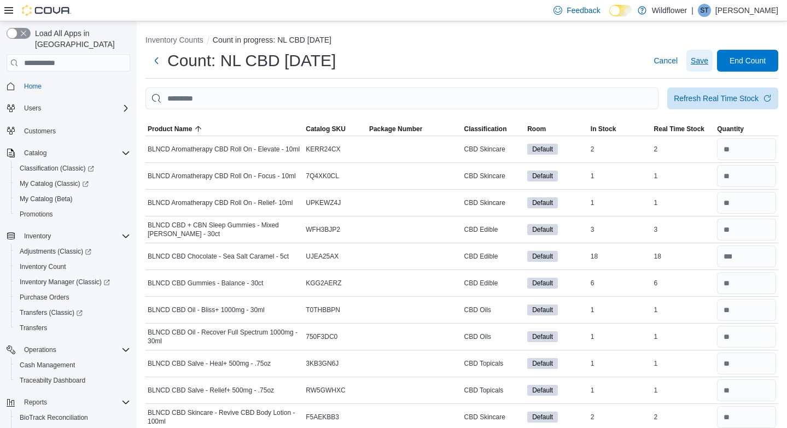
click at [700, 62] on span "Save" at bounding box center [699, 60] width 17 height 11
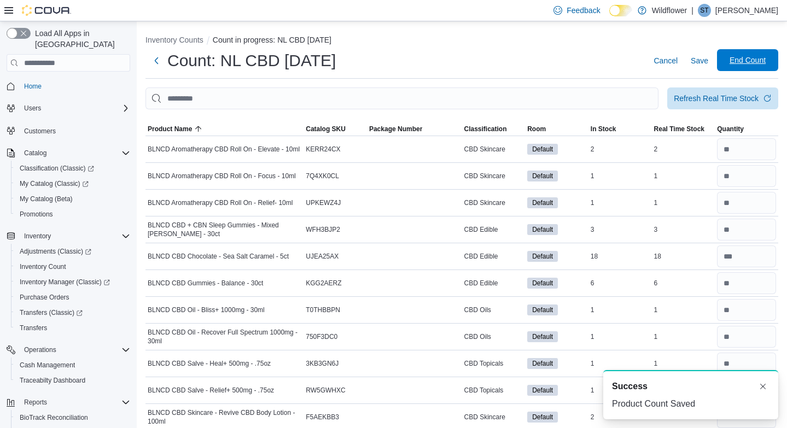
click at [749, 63] on span "End Count" at bounding box center [747, 60] width 36 height 11
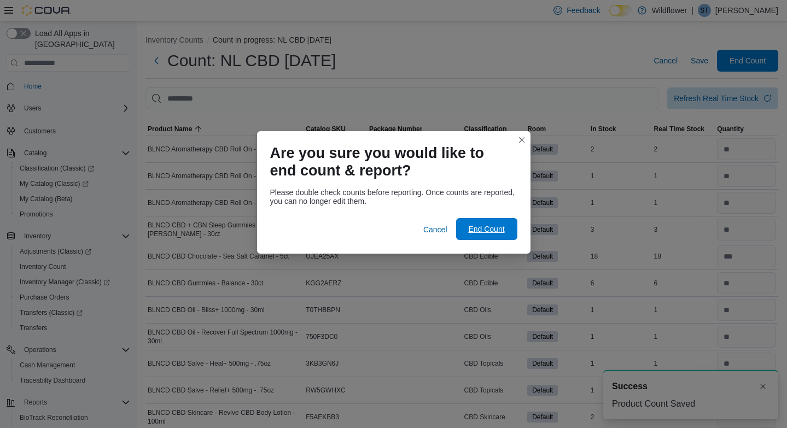
click at [486, 226] on span "End Count" at bounding box center [486, 229] width 36 height 11
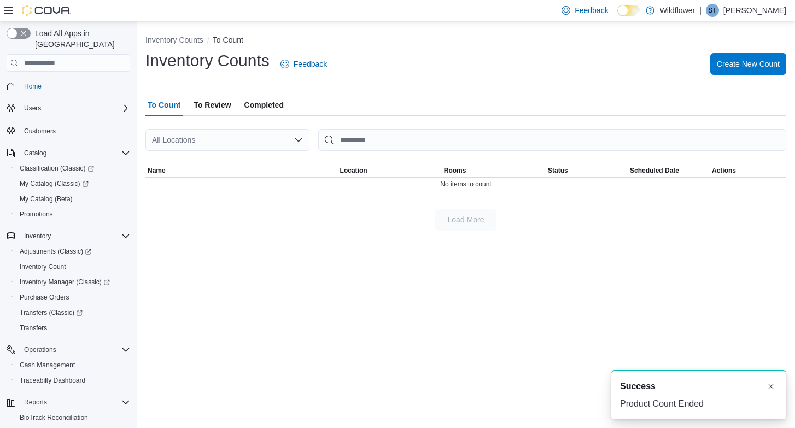
click at [215, 101] on span "To Review" at bounding box center [212, 105] width 37 height 22
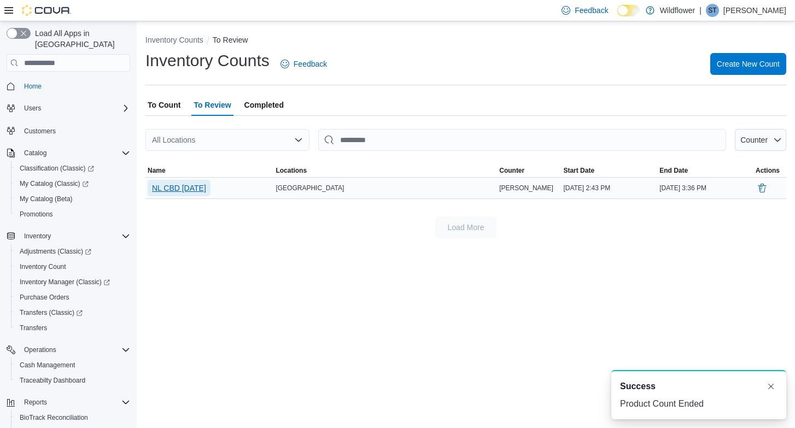
click at [202, 183] on span "NL CBD [DATE]" at bounding box center [179, 188] width 54 height 11
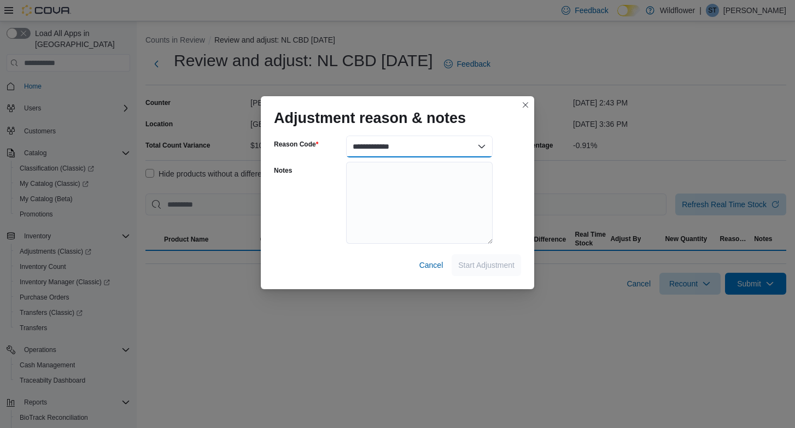
click at [481, 147] on select "**********" at bounding box center [419, 147] width 147 height 22
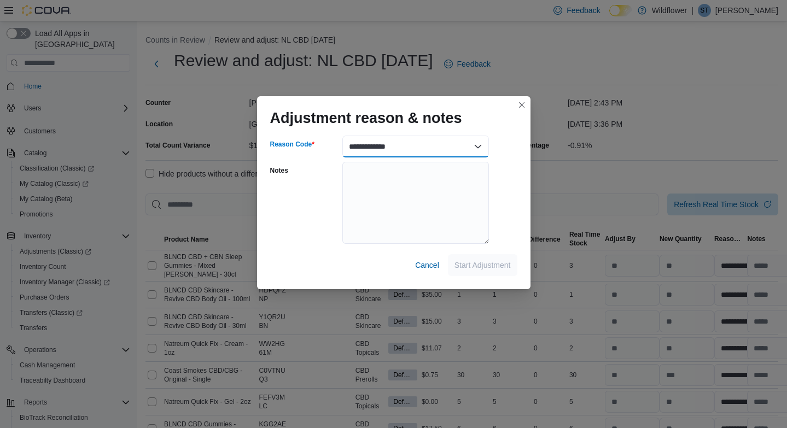
select select "**********"
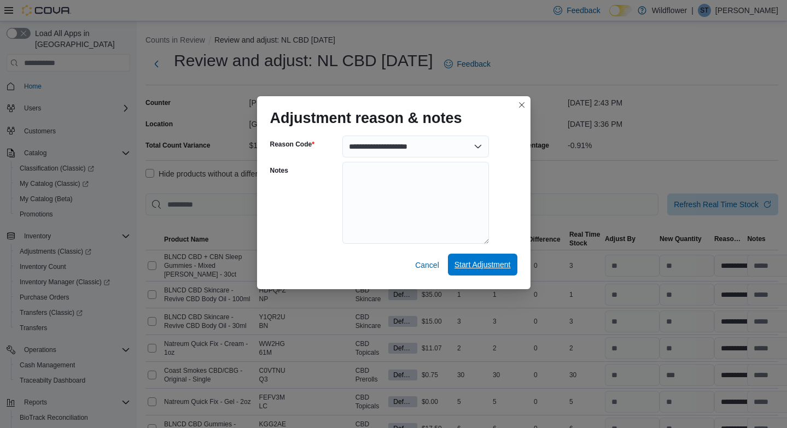
click at [478, 263] on span "Start Adjustment" at bounding box center [482, 264] width 56 height 11
select select "**********"
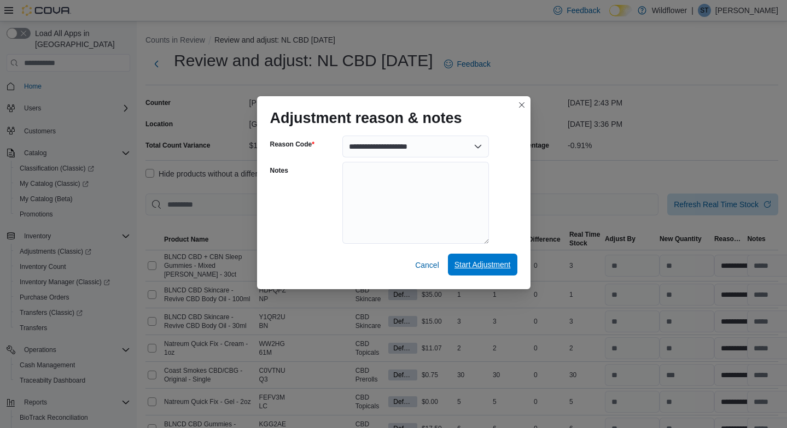
select select "**********"
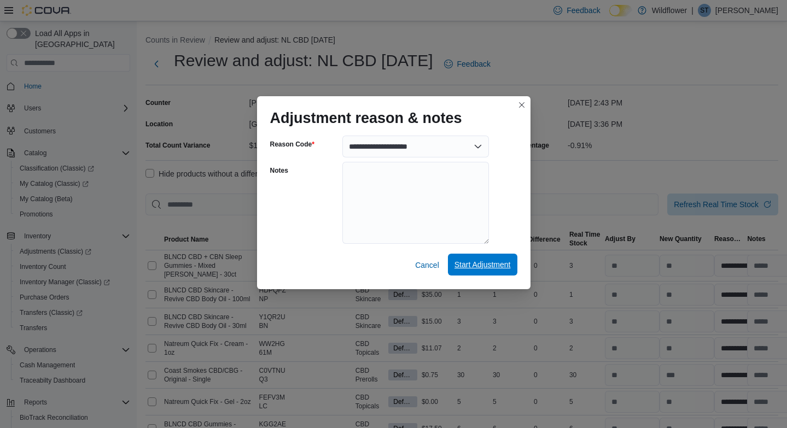
select select "**********"
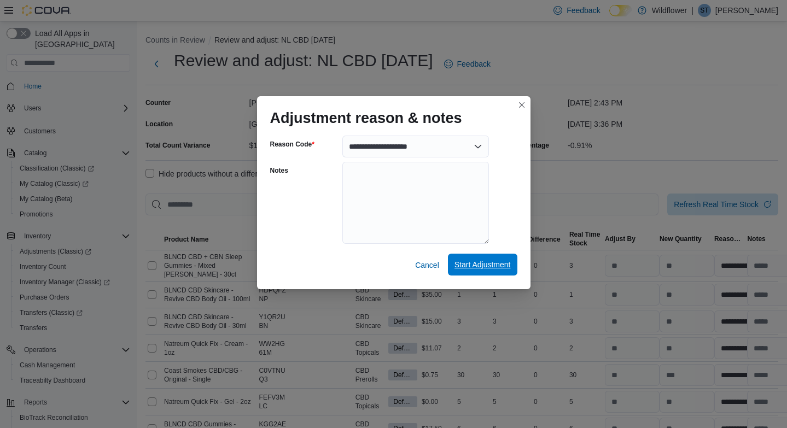
select select "**********"
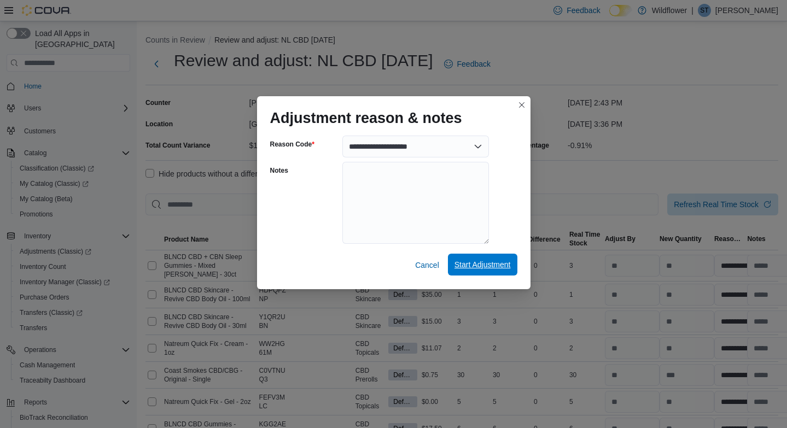
select select "**********"
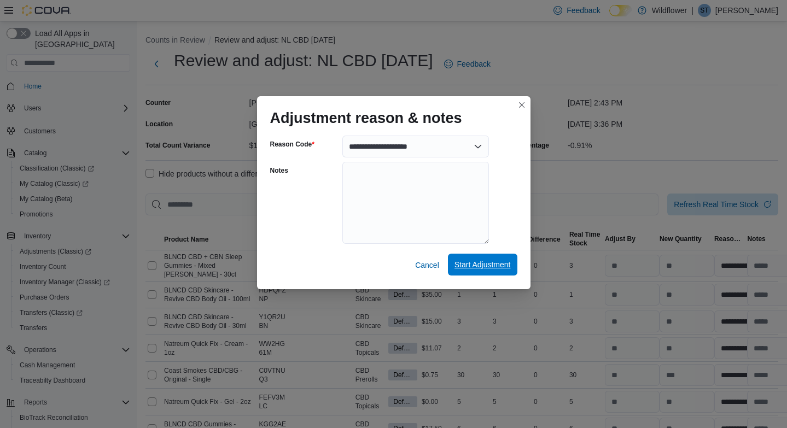
select select "**********"
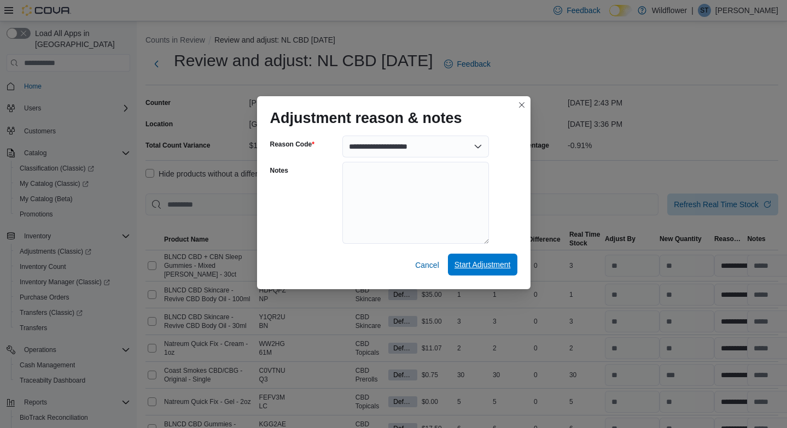
select select "**********"
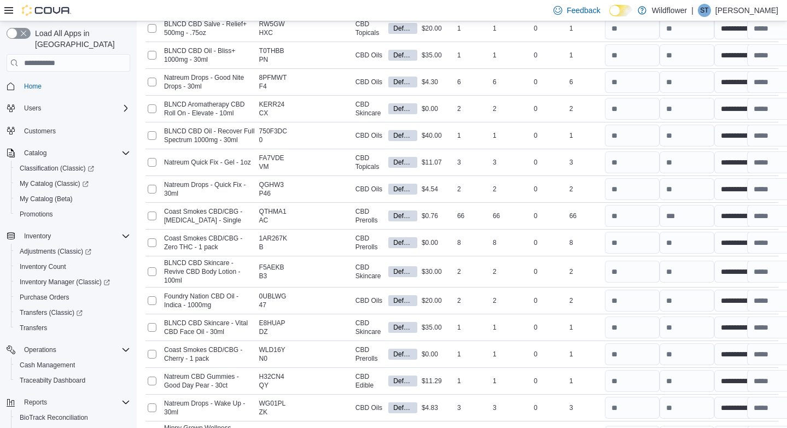
scroll to position [795, 0]
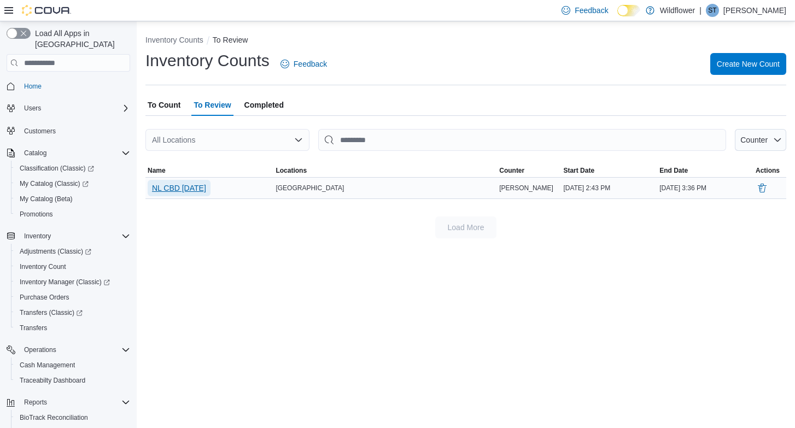
click at [185, 187] on span "NL CBD [DATE]" at bounding box center [179, 188] width 54 height 11
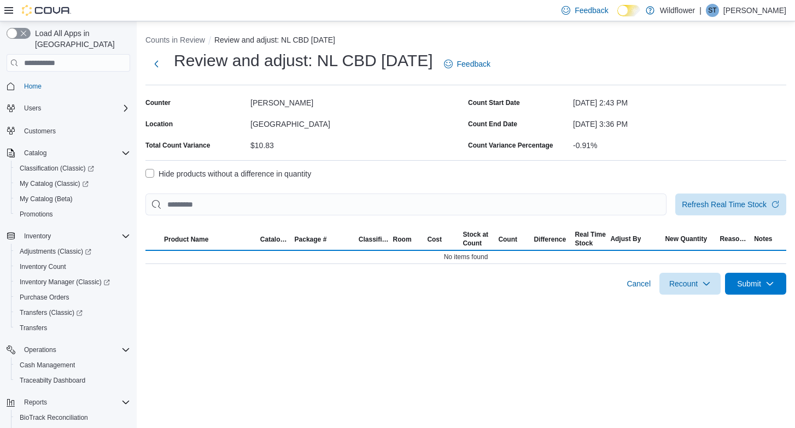
select select "**********"
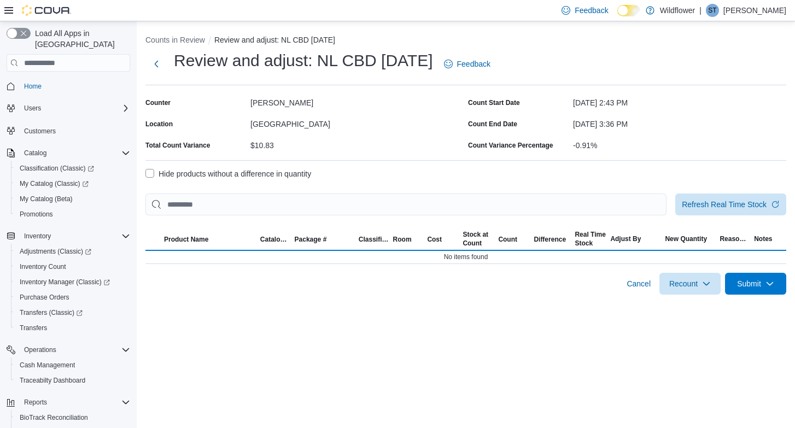
select select "**********"
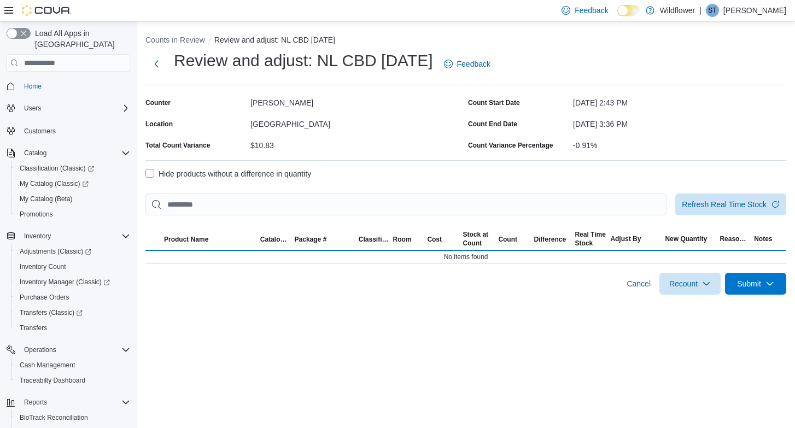
select select "**********"
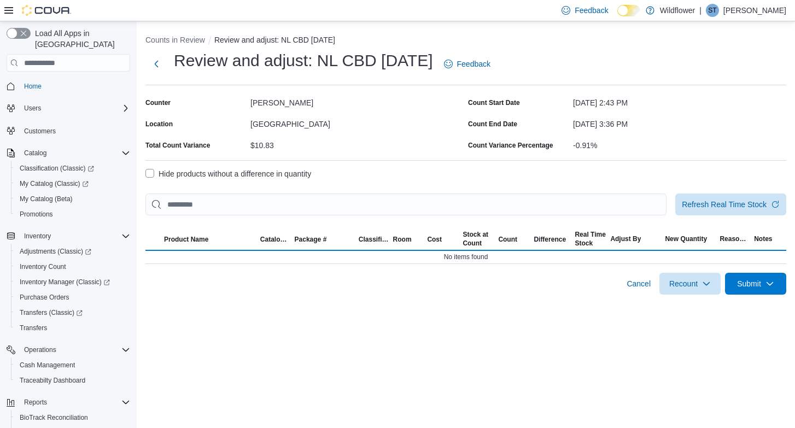
select select "**********"
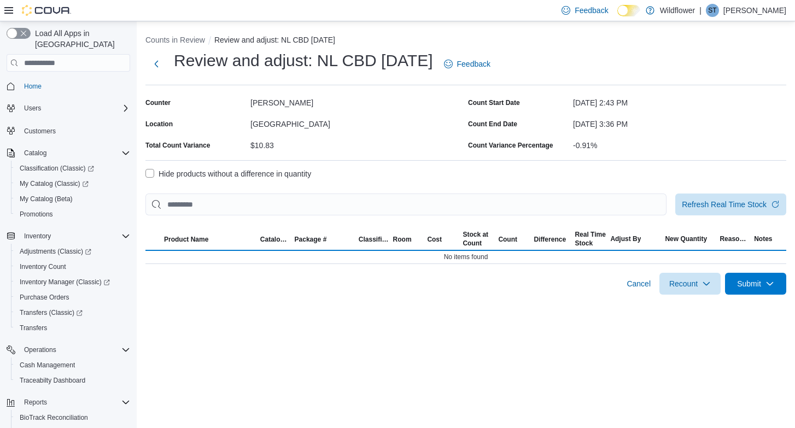
select select "**********"
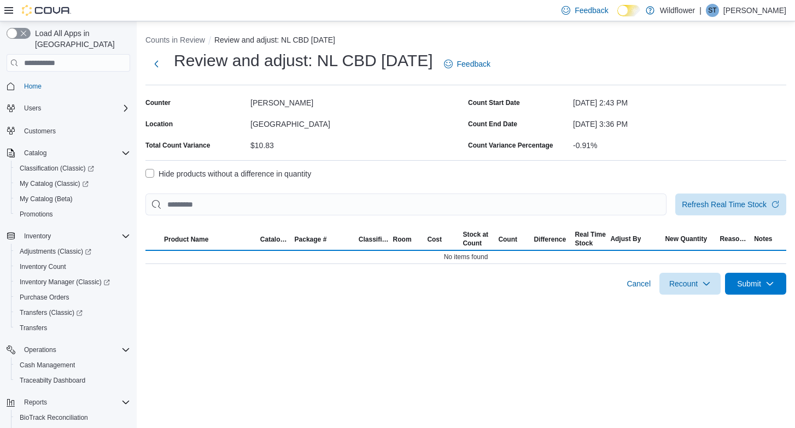
select select "**********"
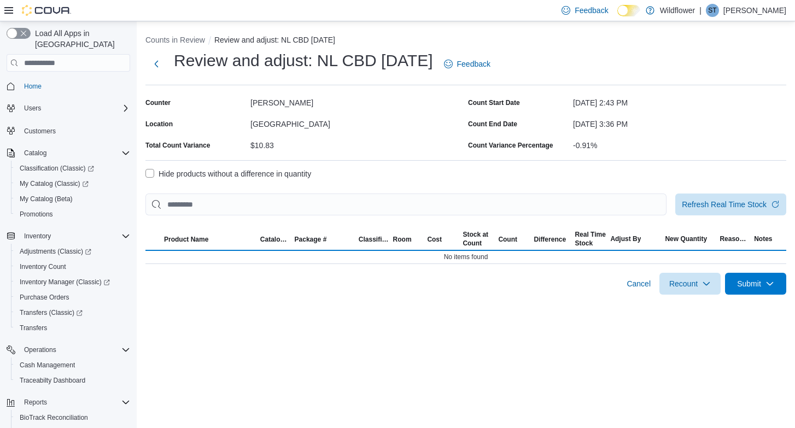
select select "**********"
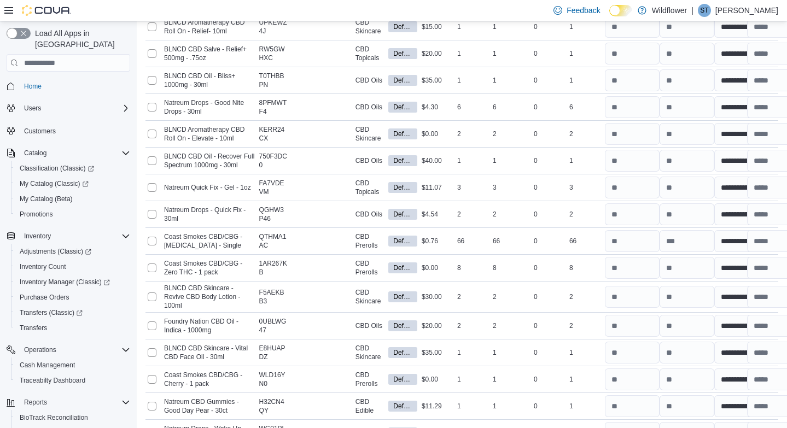
scroll to position [795, 0]
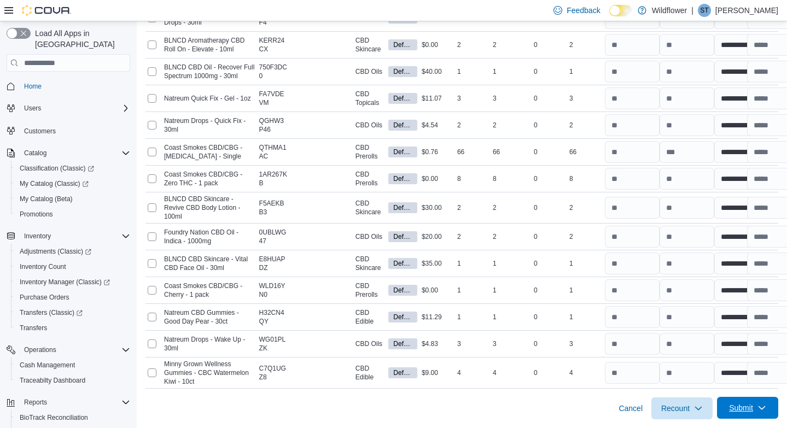
click at [748, 408] on span "Submit" at bounding box center [741, 407] width 24 height 11
click at [708, 359] on span "Submit Adjustments" at bounding box center [706, 364] width 68 height 11
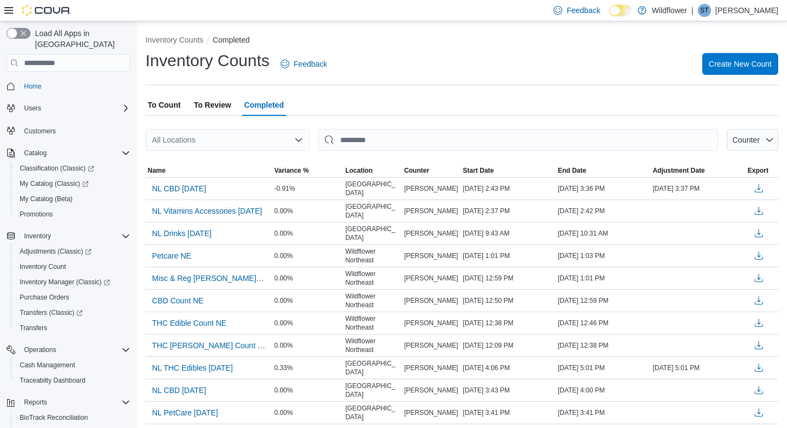
click at [164, 104] on span "To Count" at bounding box center [164, 105] width 33 height 22
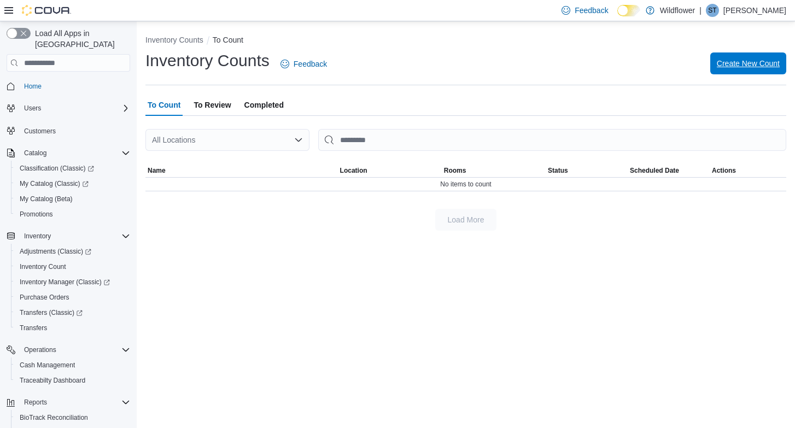
click at [738, 65] on span "Create New Count" at bounding box center [748, 63] width 63 height 11
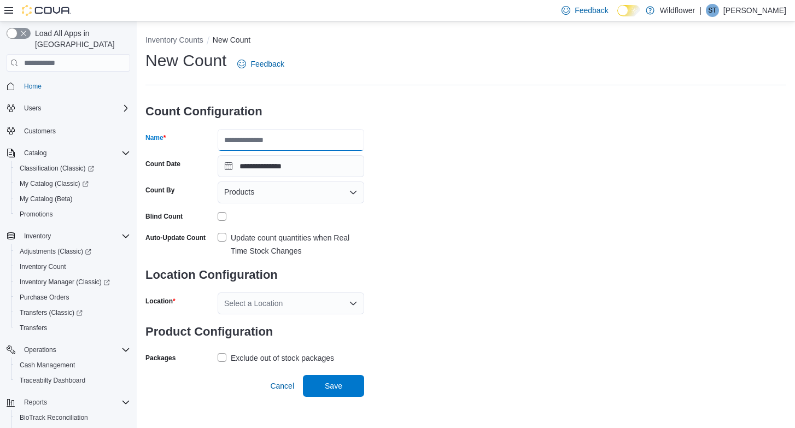
click at [288, 143] on input "Name" at bounding box center [291, 140] width 147 height 22
type input "**********"
click at [222, 235] on label "Update count quantities when Real Time Stock Changes" at bounding box center [291, 244] width 147 height 26
click at [350, 302] on icon "Open list of options" at bounding box center [353, 303] width 7 height 3
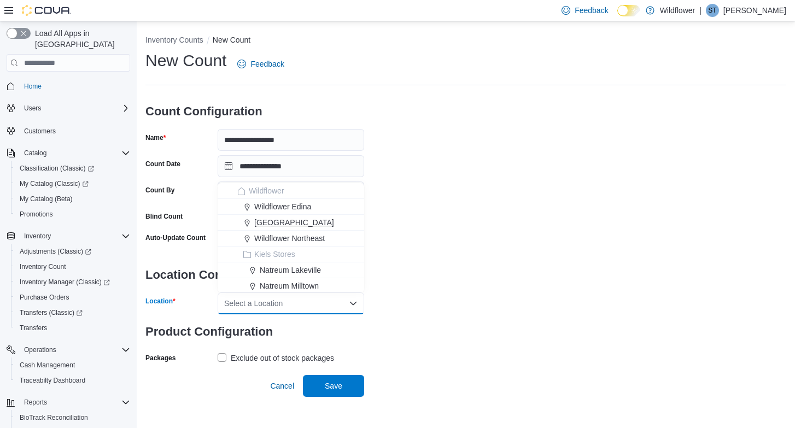
click at [331, 220] on span "[GEOGRAPHIC_DATA]" at bounding box center [294, 222] width 80 height 11
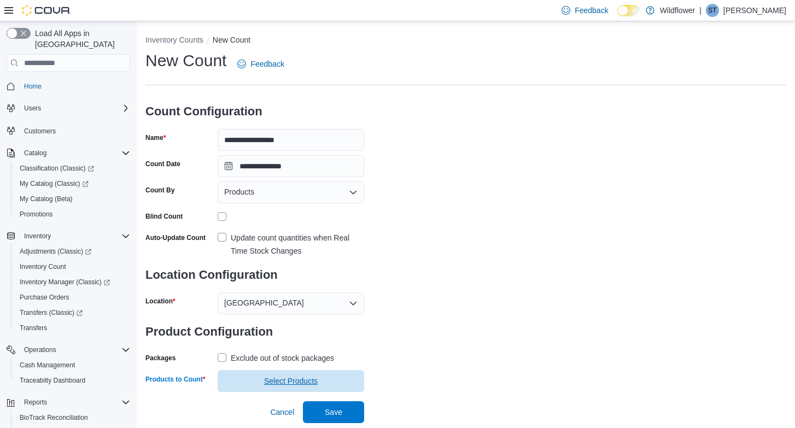
click at [301, 383] on span "Select Products" at bounding box center [291, 381] width 54 height 11
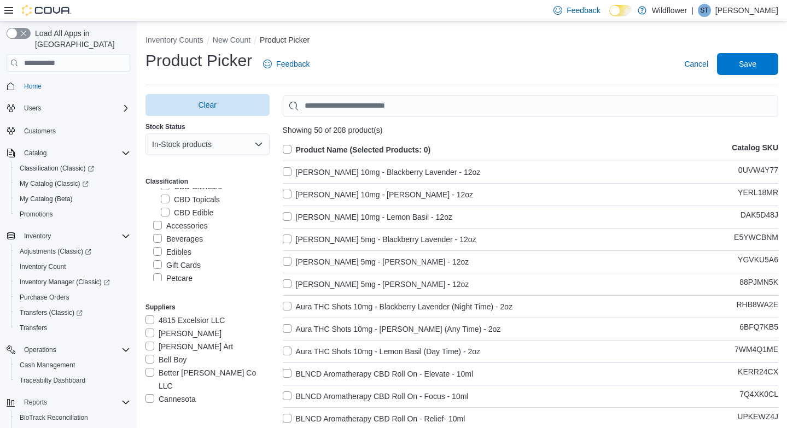
scroll to position [203, 0]
click at [157, 255] on label "Petcare" at bounding box center [172, 254] width 39 height 13
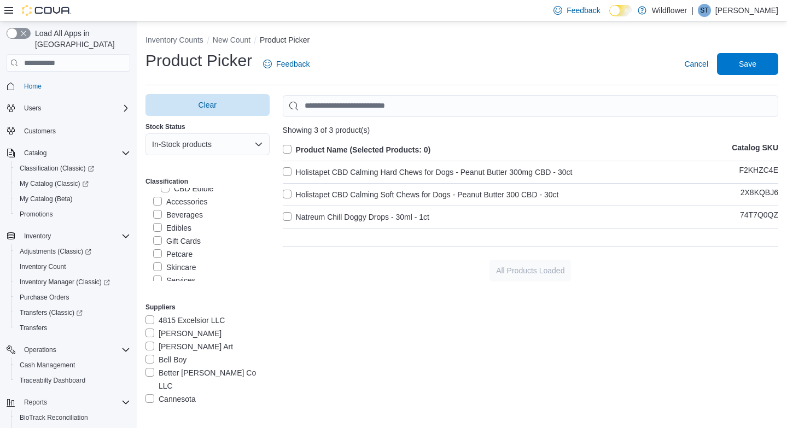
click at [289, 150] on label "Product Name (Selected Products: 0)" at bounding box center [357, 149] width 148 height 13
click at [749, 64] on span "Save" at bounding box center [747, 63] width 17 height 11
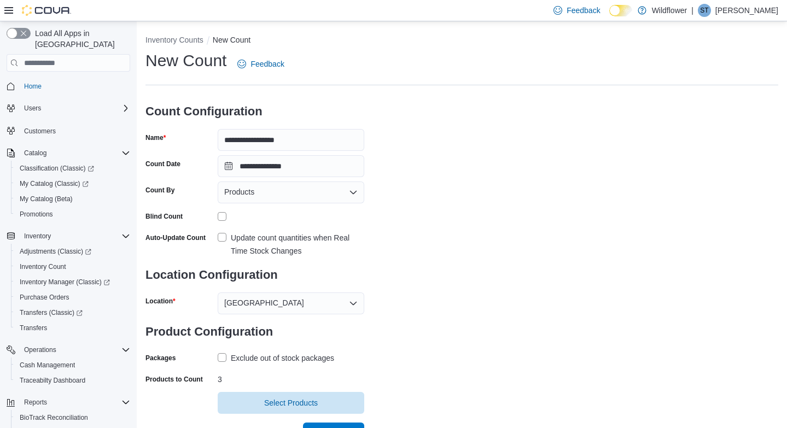
scroll to position [16, 0]
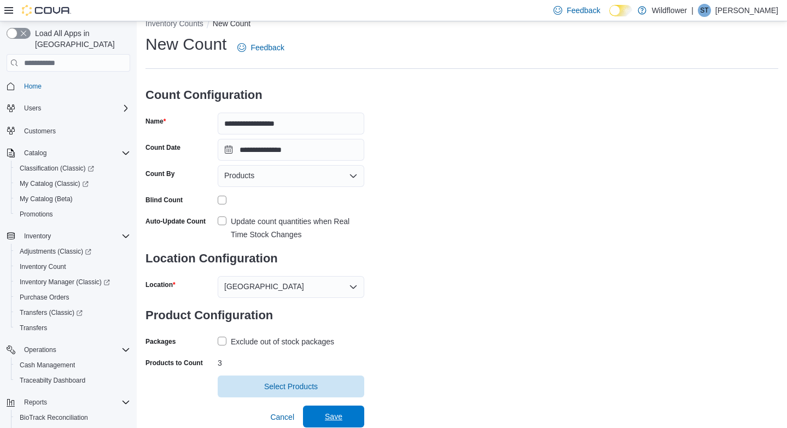
click at [330, 418] on span "Save" at bounding box center [333, 416] width 17 height 11
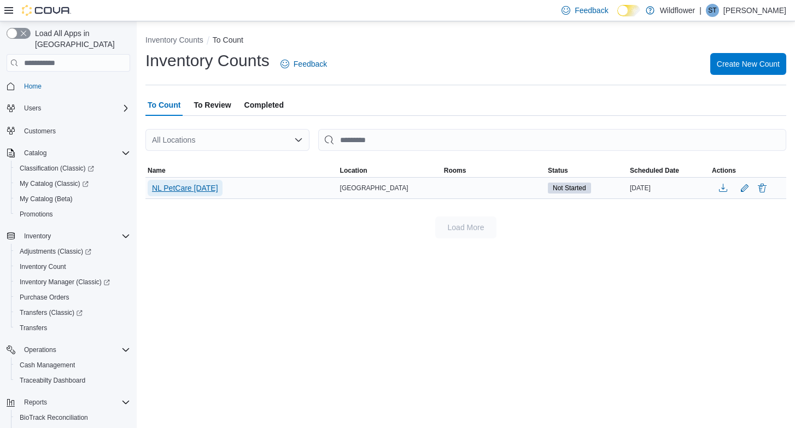
click at [216, 184] on span "NL PetCare [DATE]" at bounding box center [185, 188] width 66 height 11
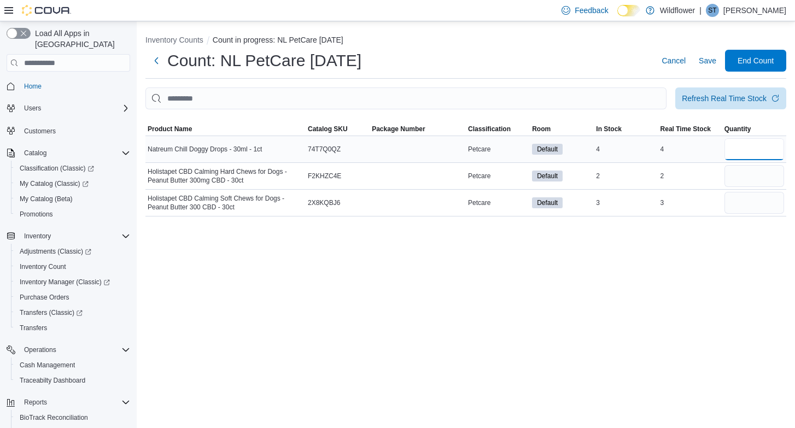
click at [740, 152] on input "number" at bounding box center [755, 149] width 60 height 22
type input "*"
click at [709, 59] on span "Save" at bounding box center [707, 60] width 17 height 11
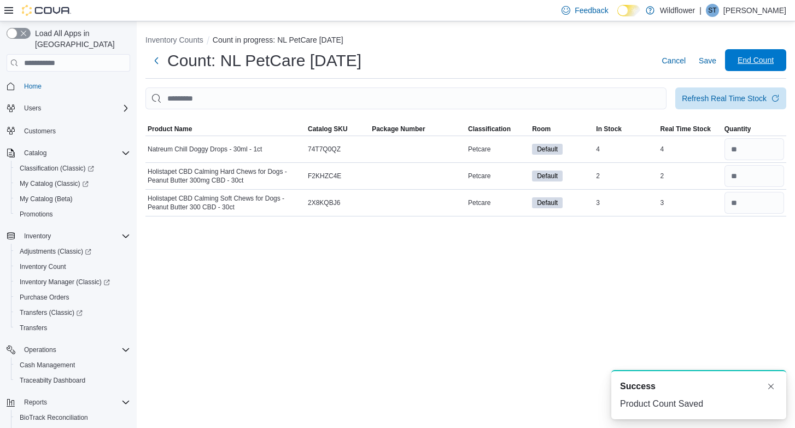
click at [759, 60] on span "End Count" at bounding box center [756, 60] width 36 height 11
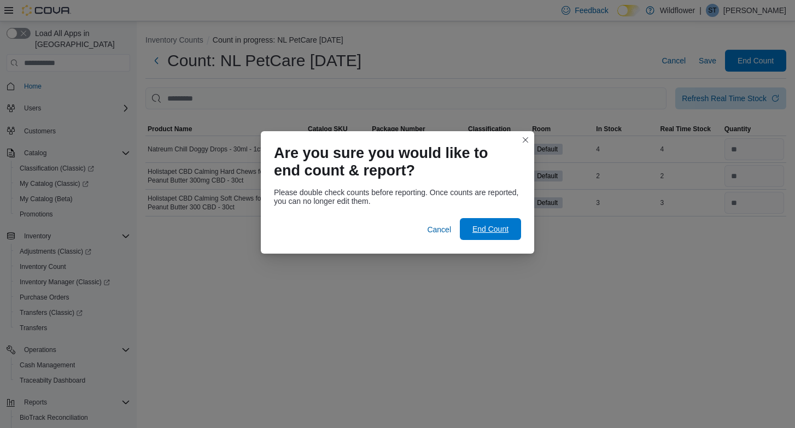
click at [498, 227] on span "End Count" at bounding box center [490, 229] width 36 height 11
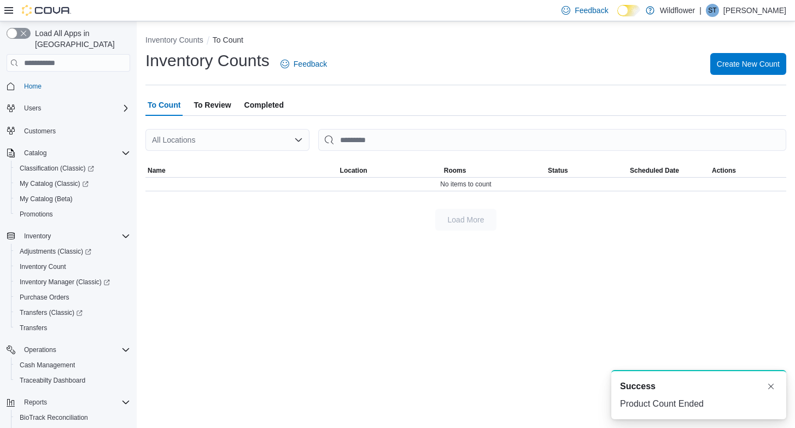
click at [221, 107] on span "To Review" at bounding box center [212, 105] width 37 height 22
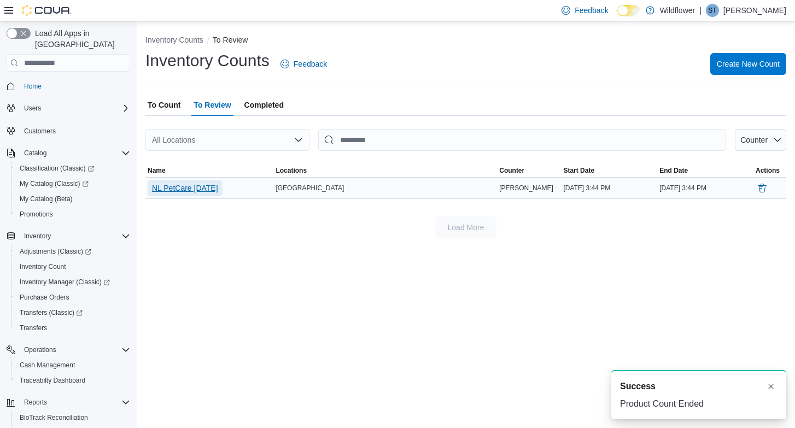
click at [205, 186] on span "NL PetCare [DATE]" at bounding box center [185, 188] width 66 height 11
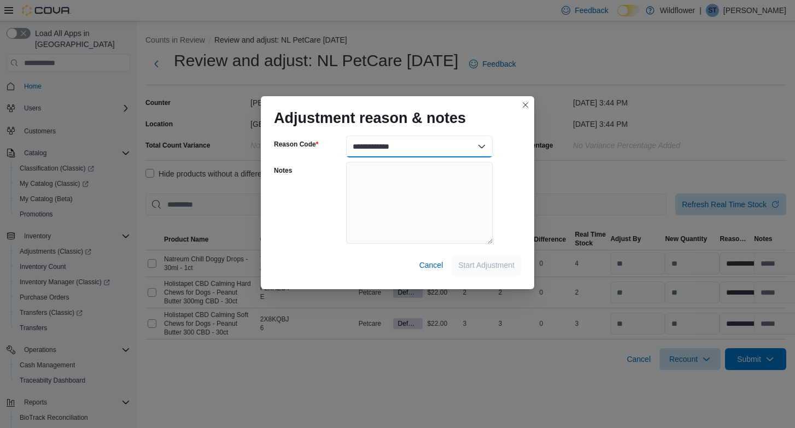
click at [484, 143] on select "**********" at bounding box center [419, 147] width 147 height 22
select select "**********"
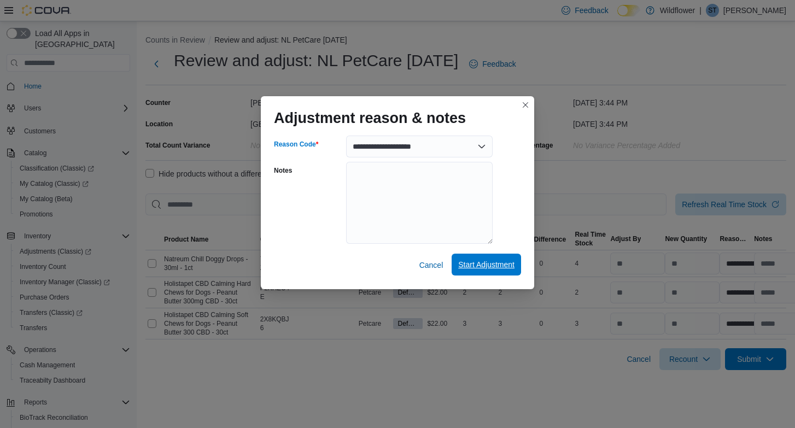
click at [488, 264] on span "Start Adjustment" at bounding box center [486, 264] width 56 height 11
select select "**********"
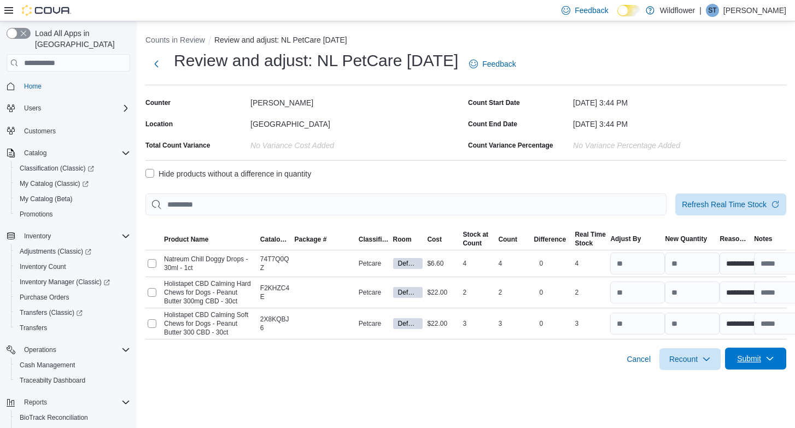
click at [741, 355] on span "Submit" at bounding box center [749, 358] width 24 height 11
click at [717, 308] on span "Submit Adjustments" at bounding box center [714, 310] width 68 height 11
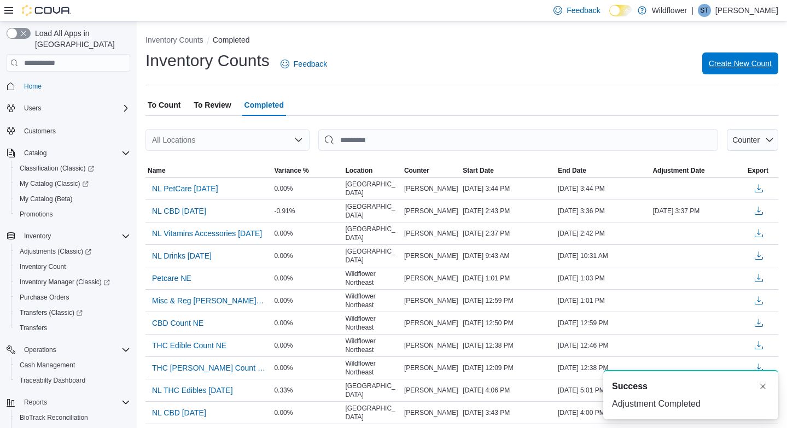
click at [757, 63] on span "Create New Count" at bounding box center [740, 63] width 63 height 11
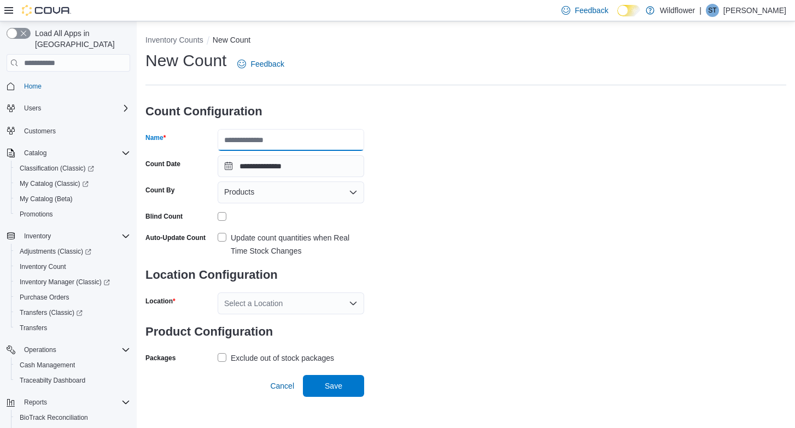
click at [280, 132] on input "Name" at bounding box center [291, 140] width 147 height 22
type input "**********"
click at [219, 236] on label "Update count quantities when Real Time Stock Changes" at bounding box center [291, 244] width 147 height 26
click at [354, 303] on icon "Open list of options" at bounding box center [353, 303] width 9 height 9
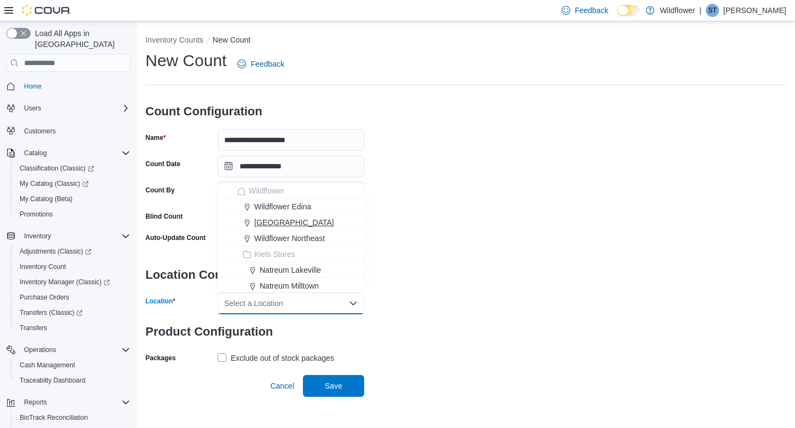
click at [334, 219] on div "[GEOGRAPHIC_DATA]" at bounding box center [297, 222] width 120 height 11
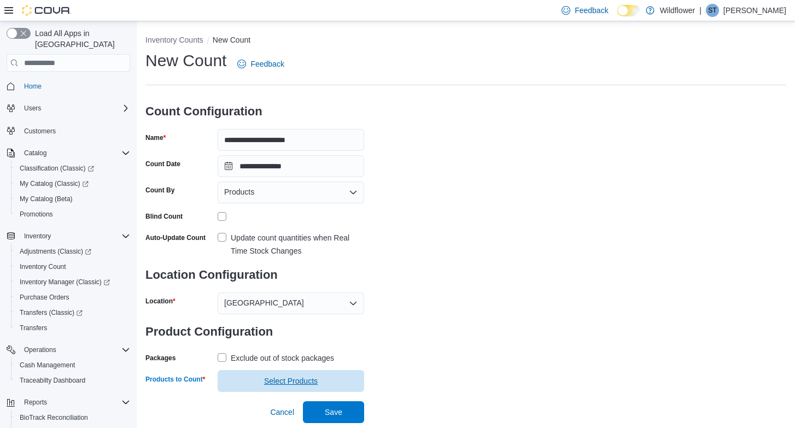
click at [300, 382] on span "Select Products" at bounding box center [291, 381] width 54 height 11
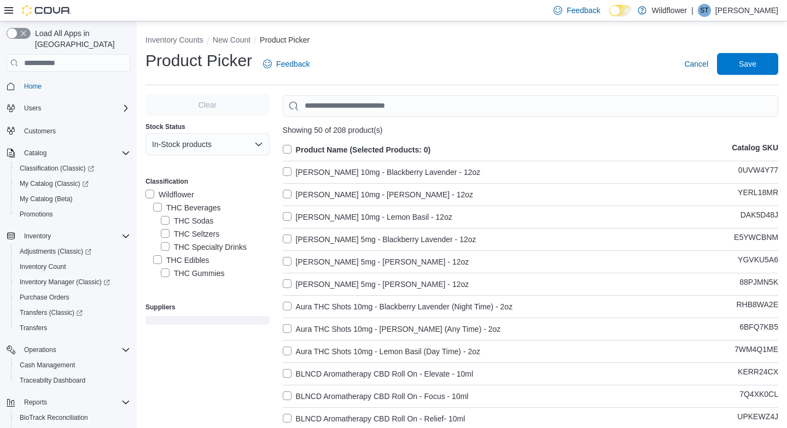
click at [156, 259] on label "THC Edibles" at bounding box center [181, 260] width 56 height 13
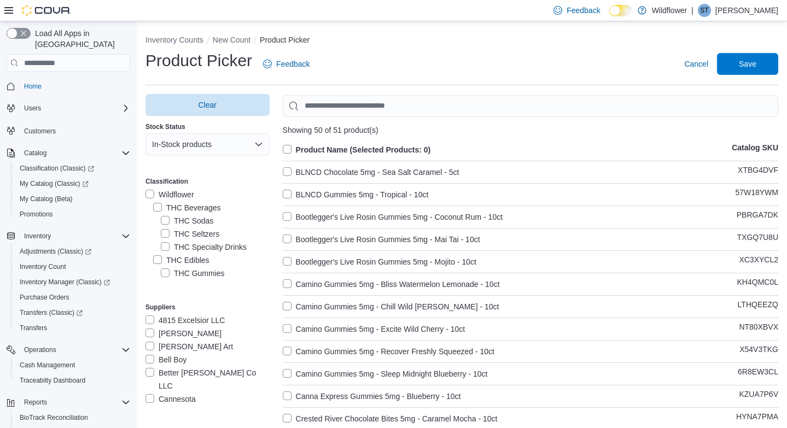
click at [290, 145] on label "Product Name (Selected Products: 0)" at bounding box center [357, 149] width 148 height 13
click at [756, 65] on span "Save" at bounding box center [747, 63] width 17 height 11
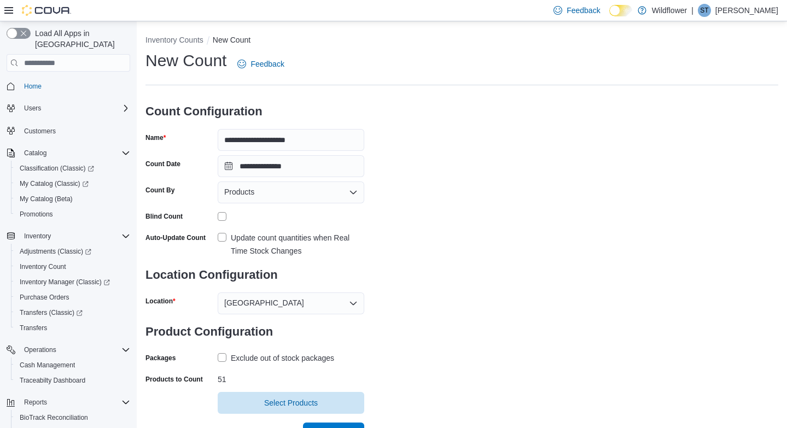
scroll to position [16, 0]
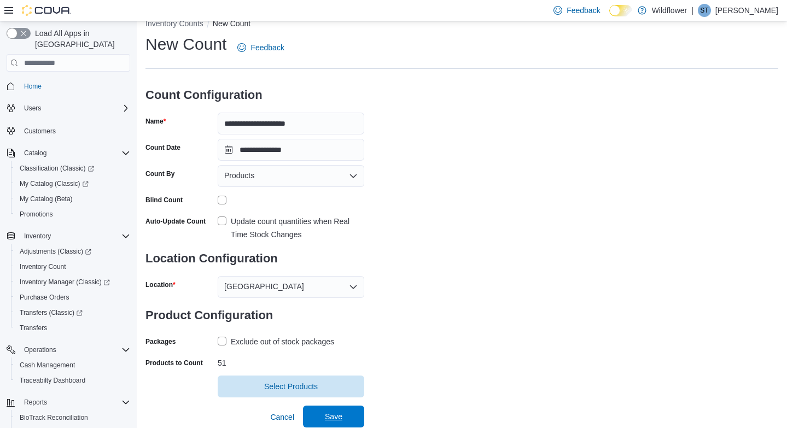
click at [335, 413] on span "Save" at bounding box center [333, 416] width 17 height 11
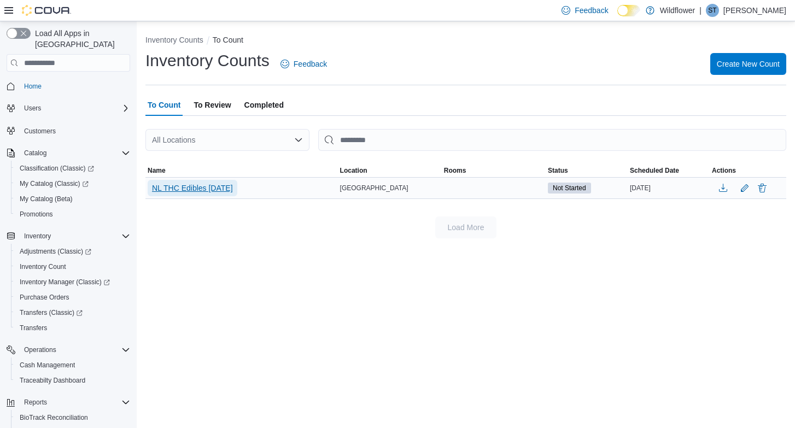
click at [208, 189] on span "NL THC Edibles [DATE]" at bounding box center [192, 188] width 81 height 11
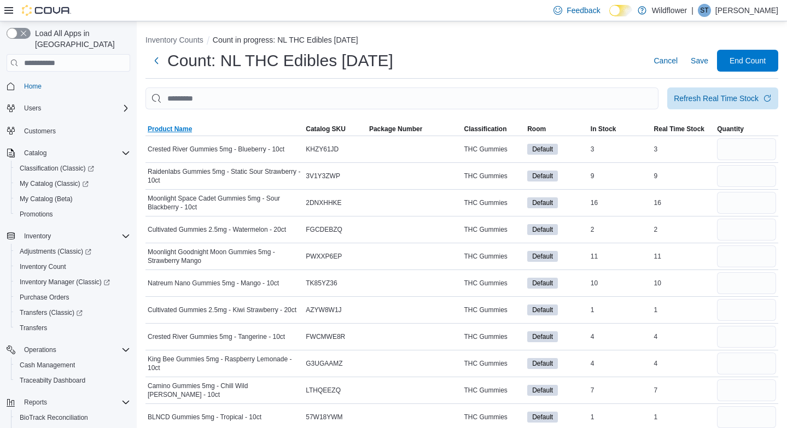
click at [192, 128] on span "Product Name" at bounding box center [170, 129] width 44 height 9
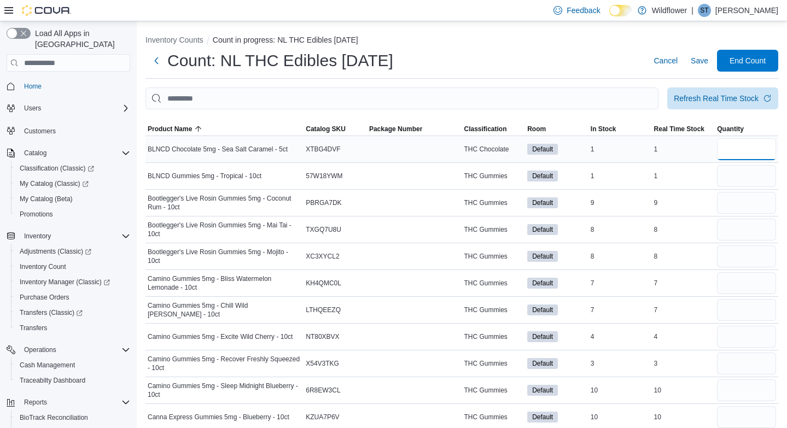
click at [737, 142] on input "number" at bounding box center [746, 149] width 59 height 22
type input "*"
click at [708, 61] on span "Save" at bounding box center [699, 60] width 17 height 11
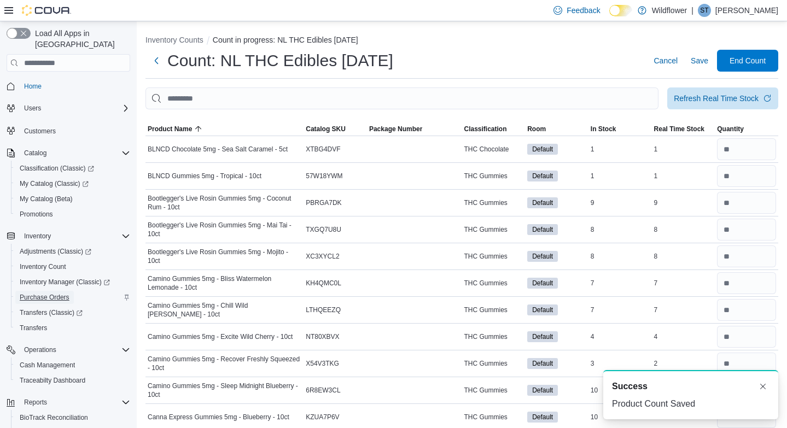
click at [59, 293] on span "Purchase Orders" at bounding box center [45, 297] width 50 height 9
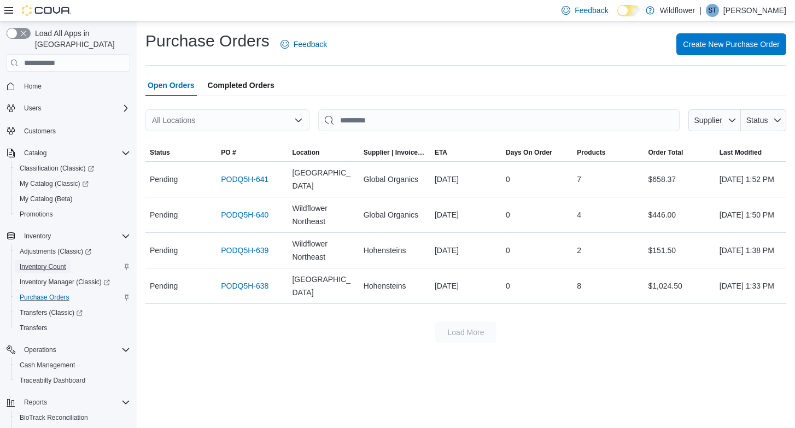
click at [44, 262] on span "Inventory Count" at bounding box center [43, 266] width 46 height 9
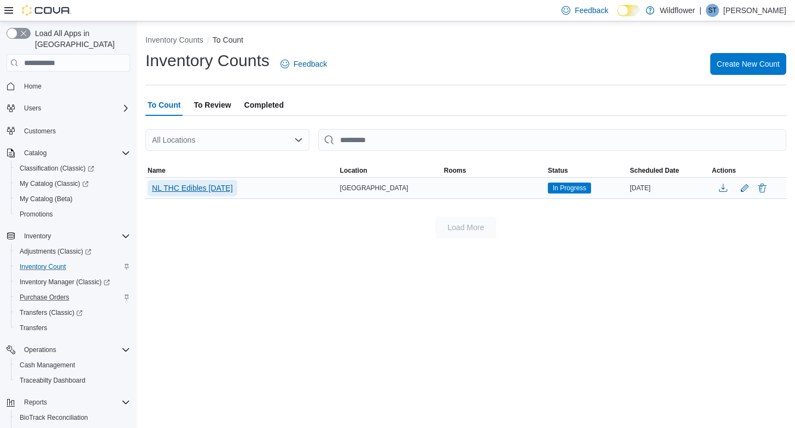
click at [194, 184] on span "NL THC Edibles [DATE]" at bounding box center [192, 188] width 81 height 11
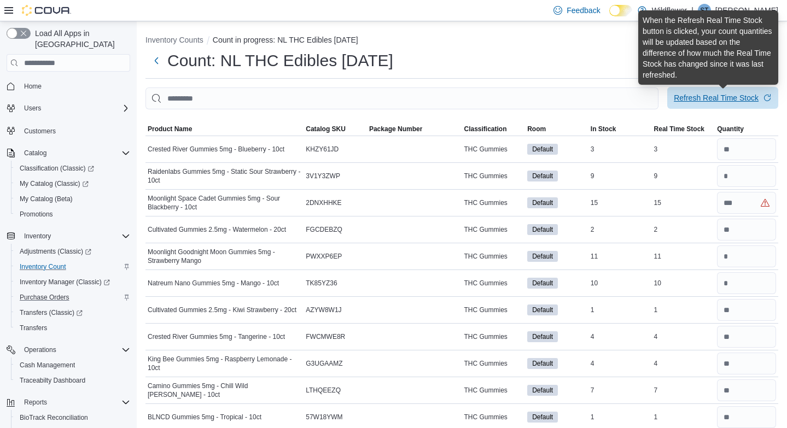
click at [709, 96] on div "Refresh Real Time Stock" at bounding box center [716, 97] width 85 height 11
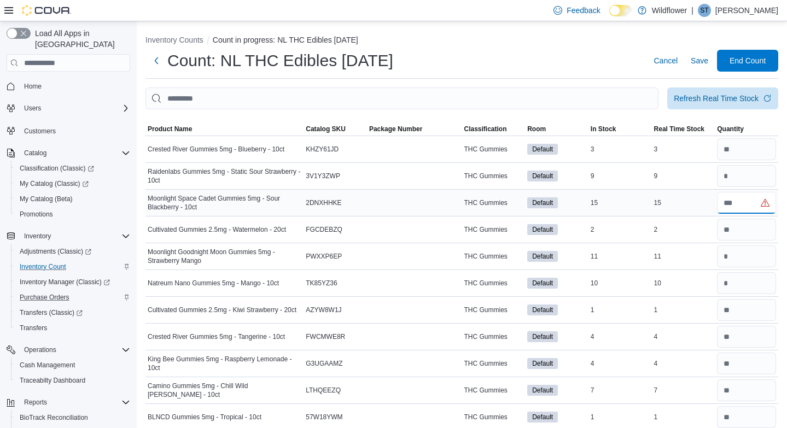
click at [746, 208] on input "number" at bounding box center [746, 203] width 59 height 22
click at [171, 129] on span "Product Name" at bounding box center [170, 129] width 44 height 9
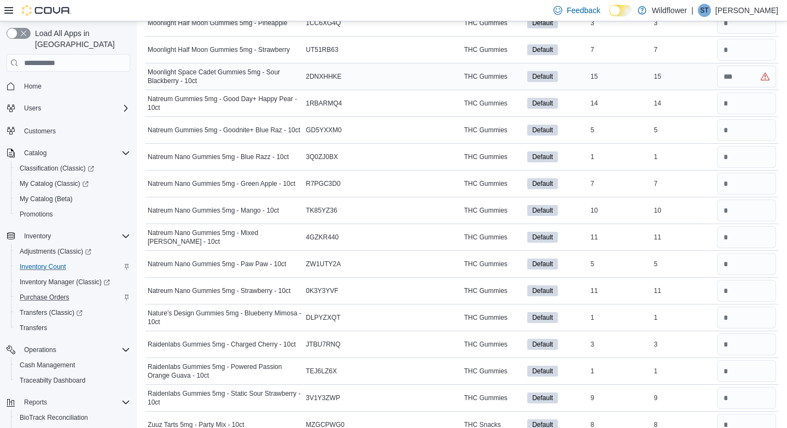
scroll to position [1083, 0]
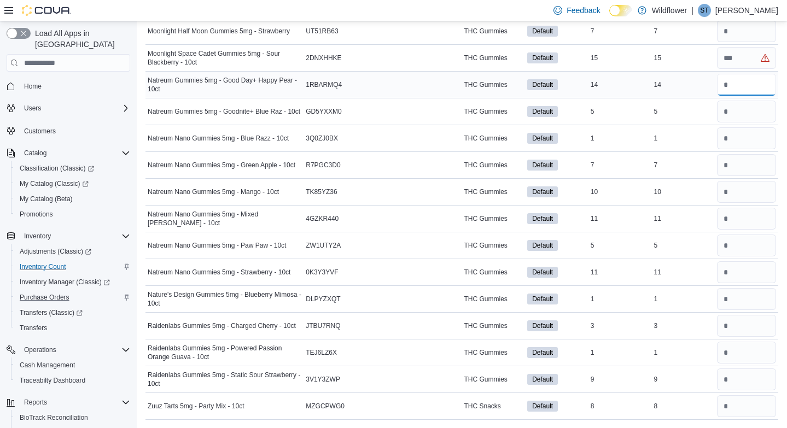
click at [750, 89] on input "number" at bounding box center [746, 85] width 59 height 22
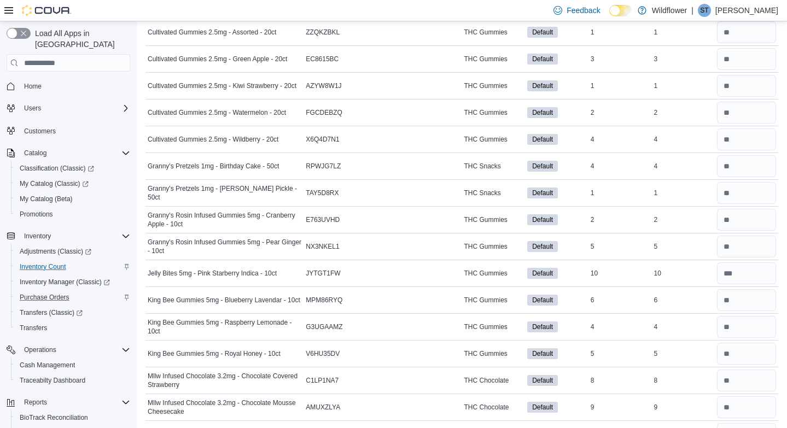
scroll to position [0, 0]
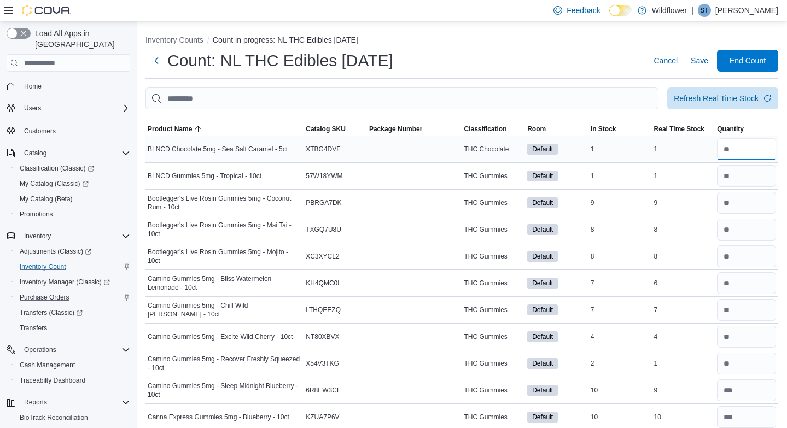
click at [751, 150] on input "number" at bounding box center [746, 149] width 59 height 22
click at [708, 58] on span "Save" at bounding box center [699, 60] width 17 height 11
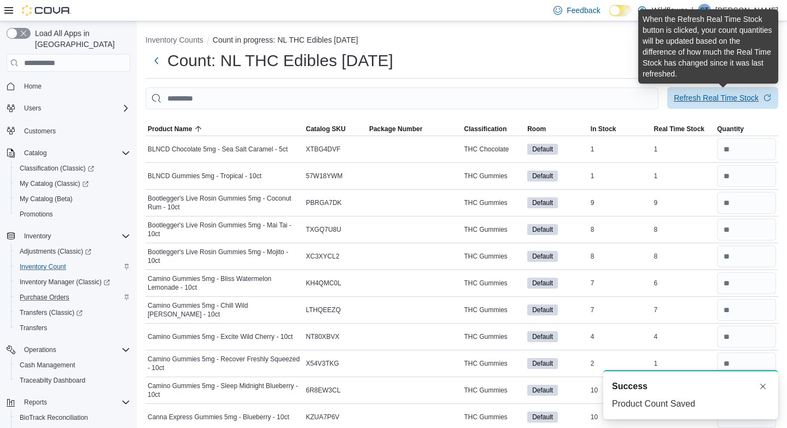
click at [706, 100] on div "Refresh Real Time Stock" at bounding box center [716, 97] width 85 height 11
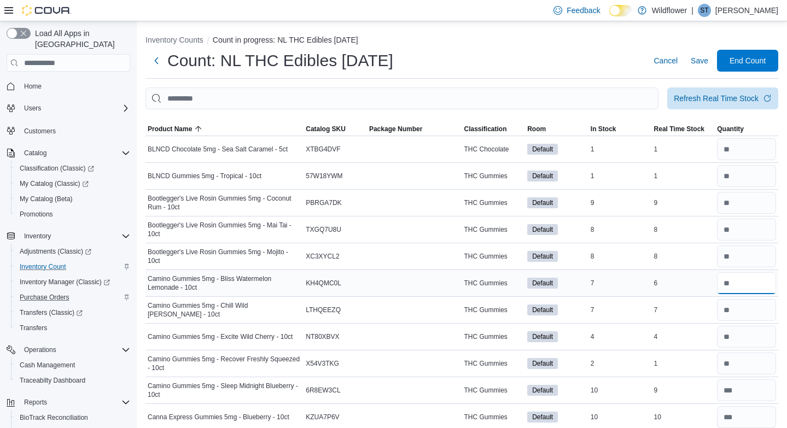
click at [746, 287] on input "number" at bounding box center [746, 283] width 59 height 22
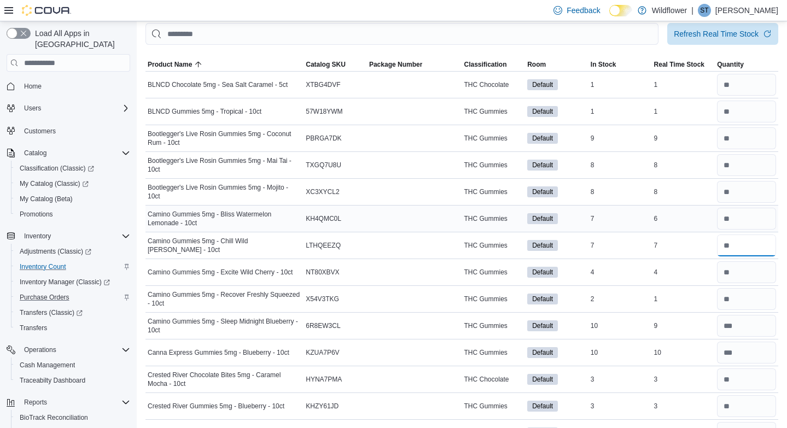
scroll to position [66, 0]
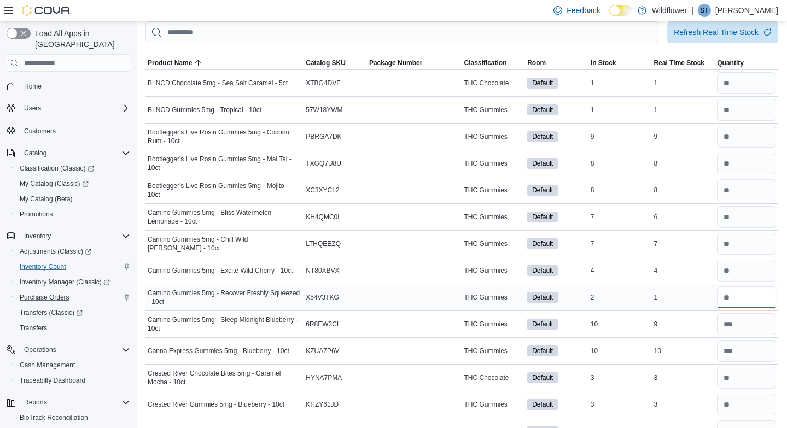
click at [762, 302] on input "number" at bounding box center [746, 298] width 59 height 22
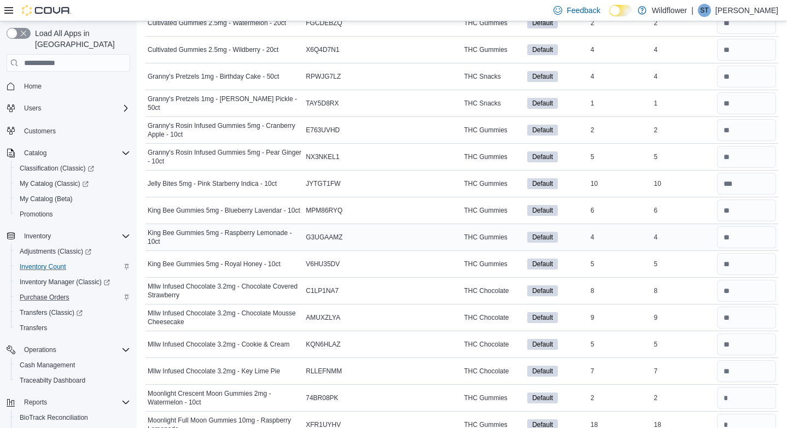
scroll to position [623, 0]
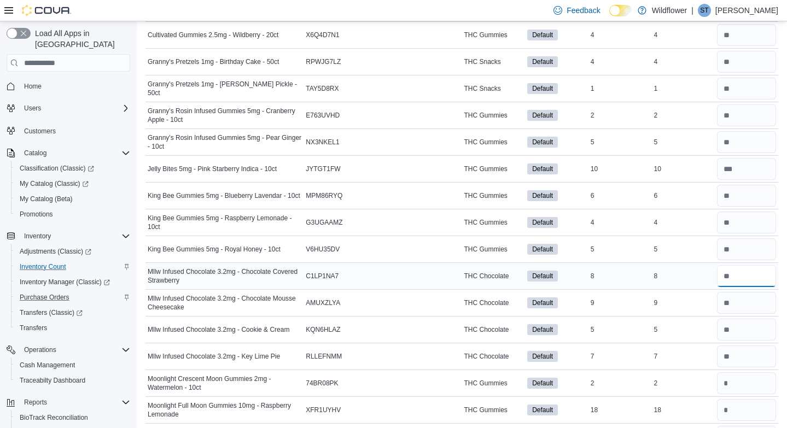
click at [751, 278] on input "number" at bounding box center [746, 276] width 59 height 22
click at [754, 387] on input "number" at bounding box center [746, 383] width 59 height 22
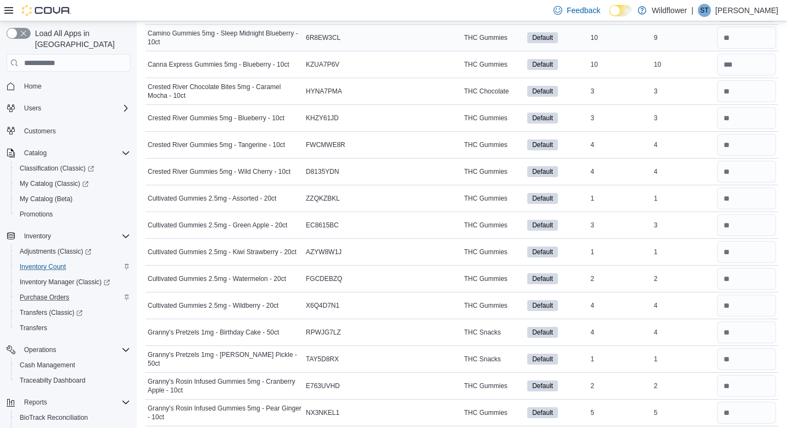
scroll to position [0, 0]
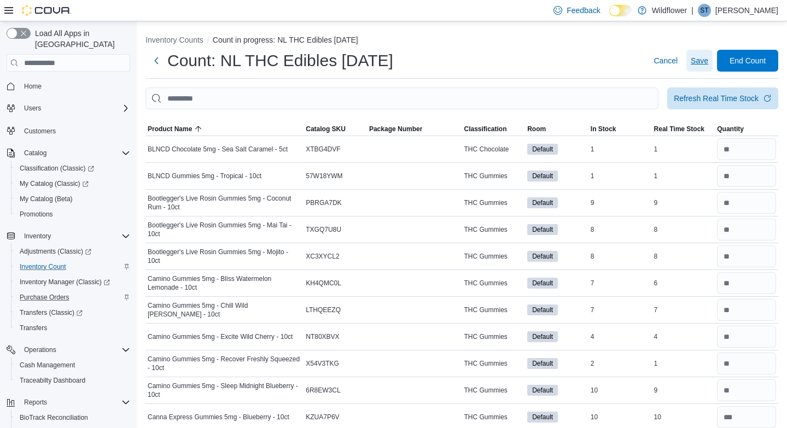
click at [708, 66] on span "Save" at bounding box center [699, 61] width 17 height 22
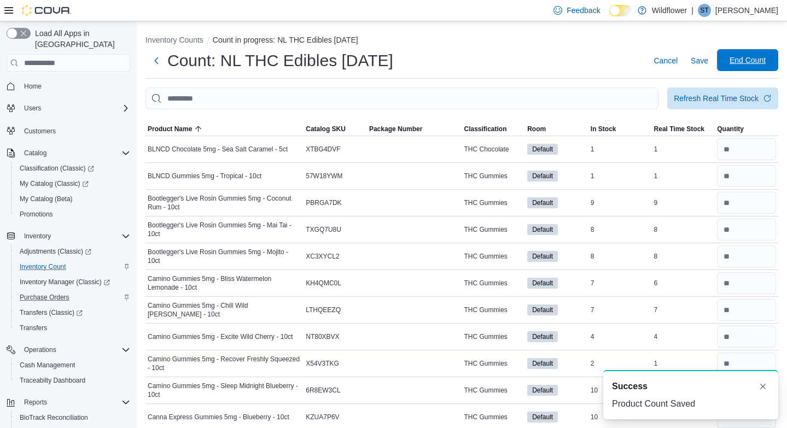
click at [751, 58] on span "End Count" at bounding box center [747, 60] width 36 height 11
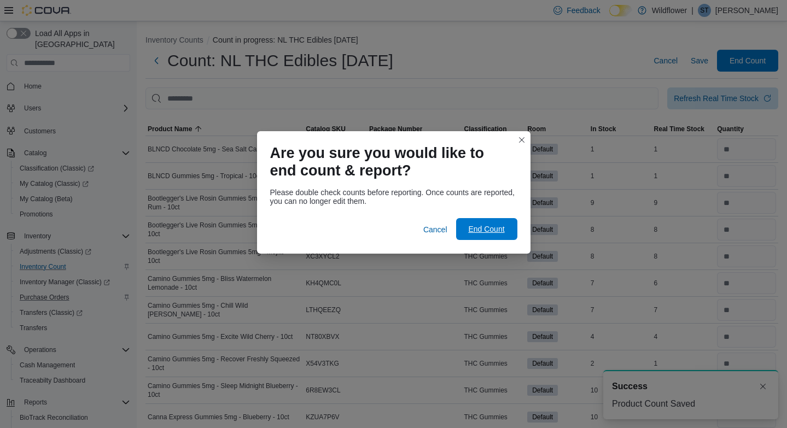
click at [480, 230] on span "End Count" at bounding box center [486, 229] width 36 height 11
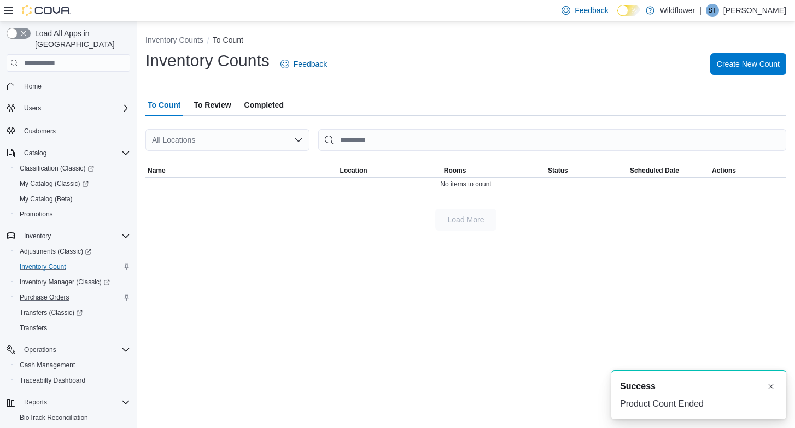
click at [220, 102] on span "To Review" at bounding box center [212, 105] width 37 height 22
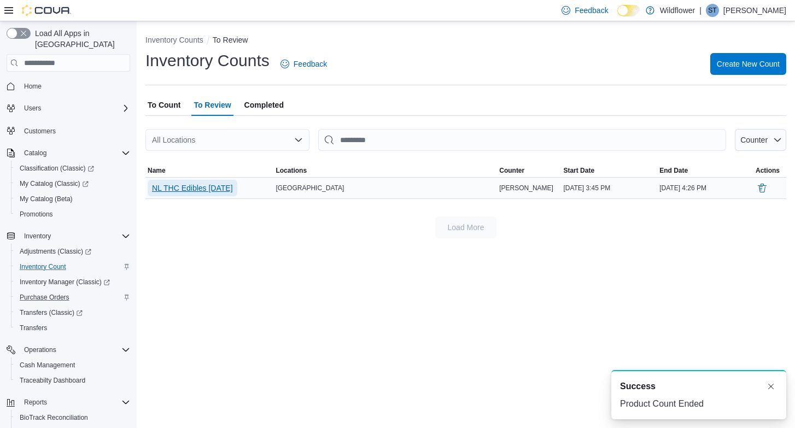
click at [213, 188] on span "NL THC Edibles [DATE]" at bounding box center [192, 188] width 81 height 11
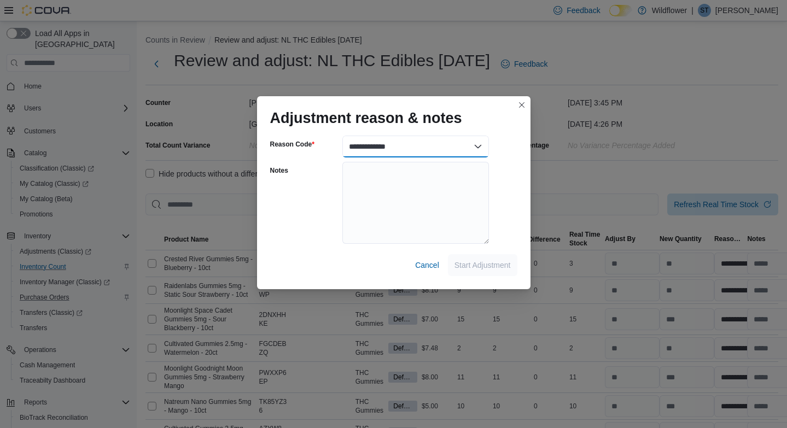
click at [478, 148] on select "**********" at bounding box center [415, 147] width 147 height 22
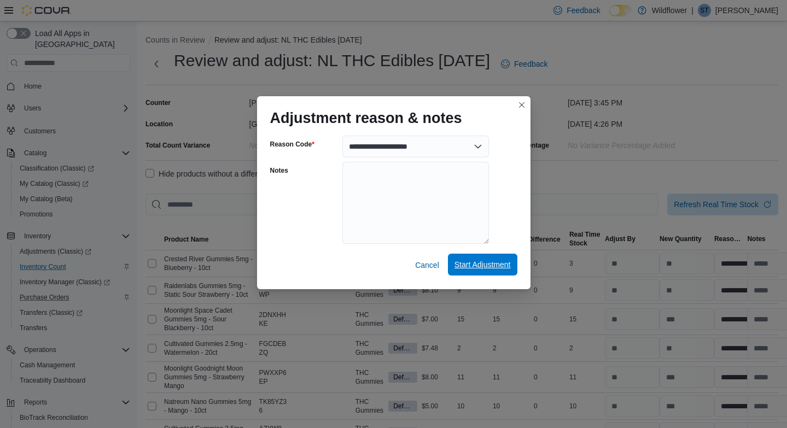
click at [472, 256] on span "Start Adjustment" at bounding box center [482, 265] width 56 height 22
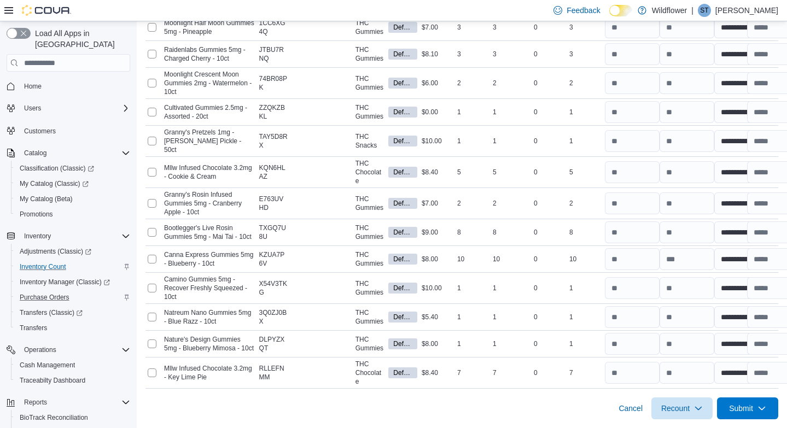
scroll to position [1316, 0]
click at [744, 406] on span "Submit" at bounding box center [741, 407] width 24 height 11
click at [708, 372] on span "Submit Adjustments" at bounding box center [706, 377] width 68 height 11
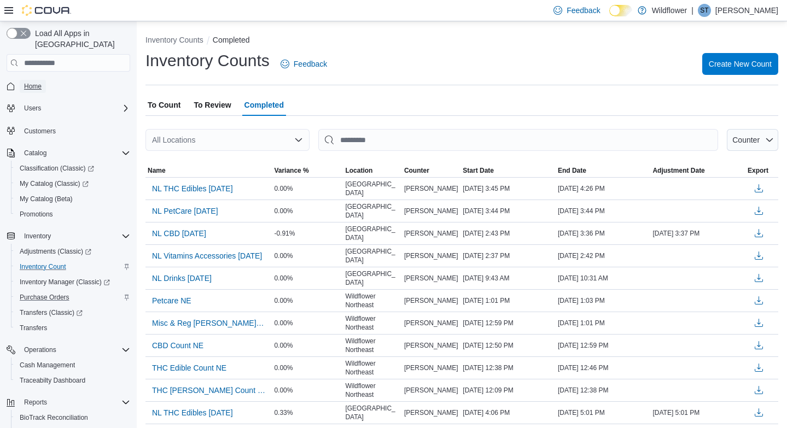
click at [38, 82] on span "Home" at bounding box center [32, 86] width 17 height 9
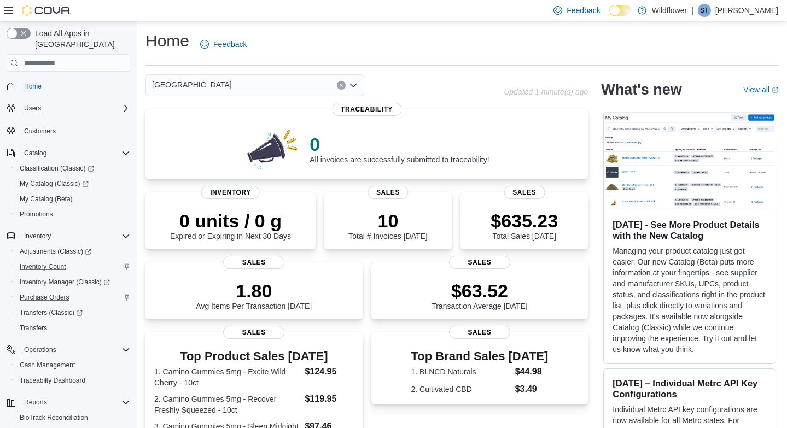
click at [356, 84] on icon "Open list of options" at bounding box center [353, 85] width 7 height 3
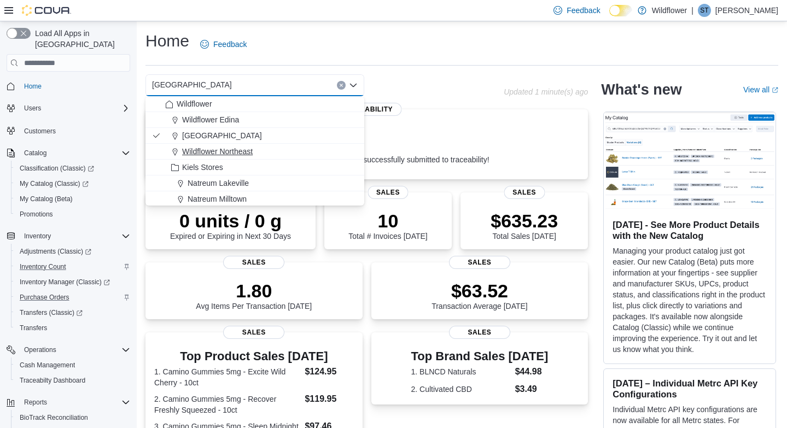
click at [319, 153] on div "Wildflower Northeast" at bounding box center [261, 151] width 192 height 11
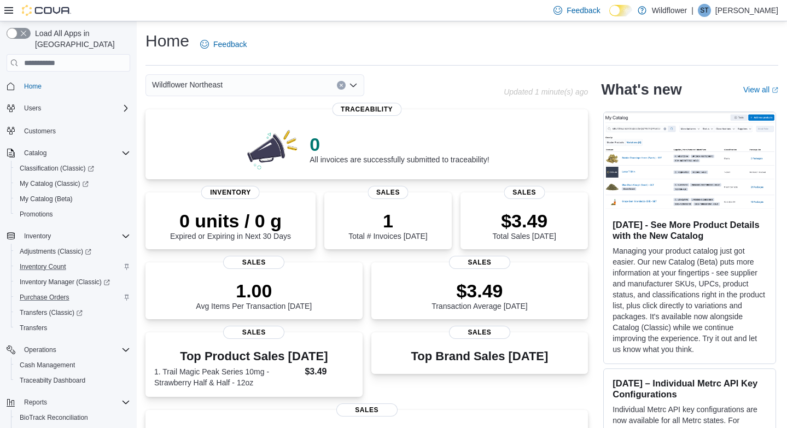
click at [355, 85] on icon "Open list of options" at bounding box center [353, 85] width 7 height 3
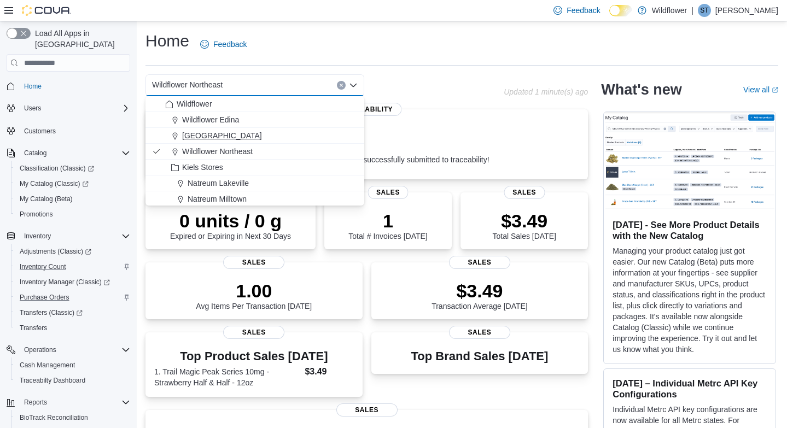
click at [325, 132] on div "[GEOGRAPHIC_DATA]" at bounding box center [261, 135] width 192 height 11
